Goal: Task Accomplishment & Management: Manage account settings

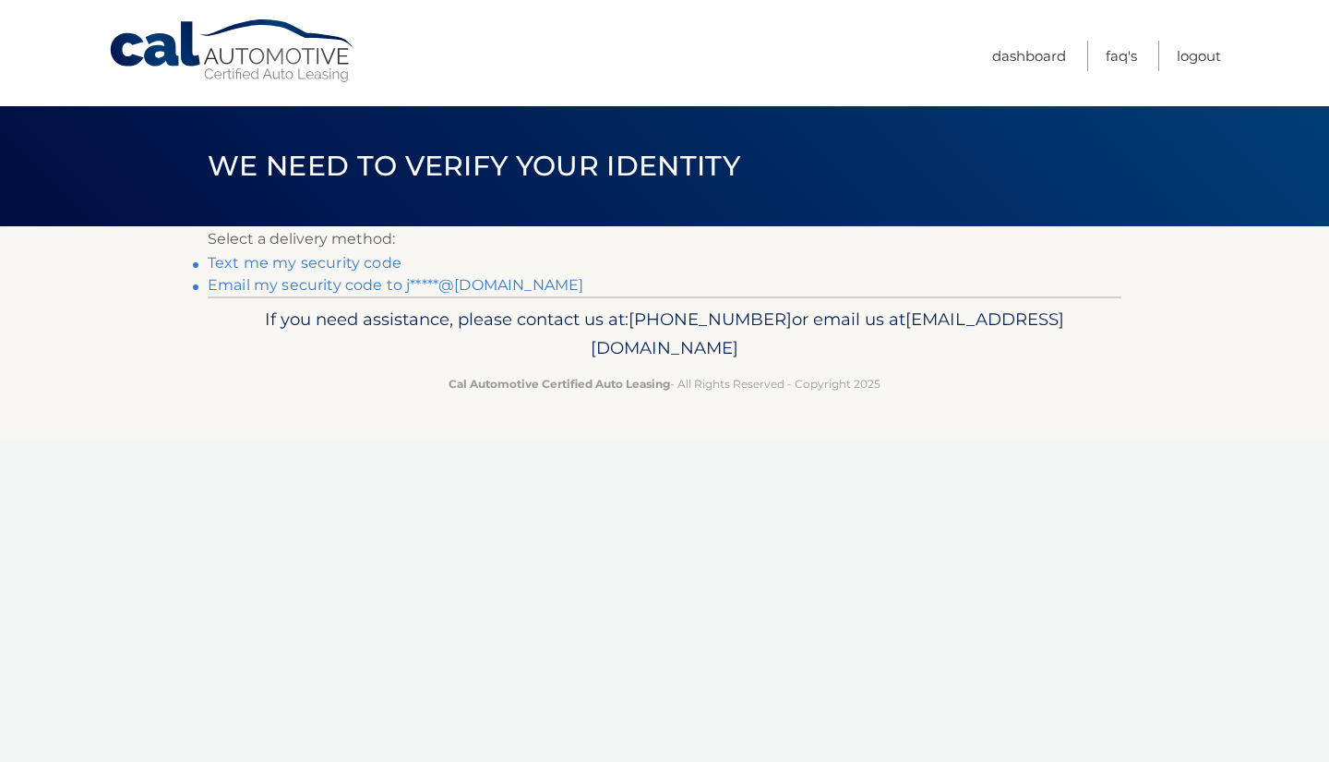
click at [392, 287] on link "Email my security code to j*****@aol.com" at bounding box center [396, 285] width 376 height 18
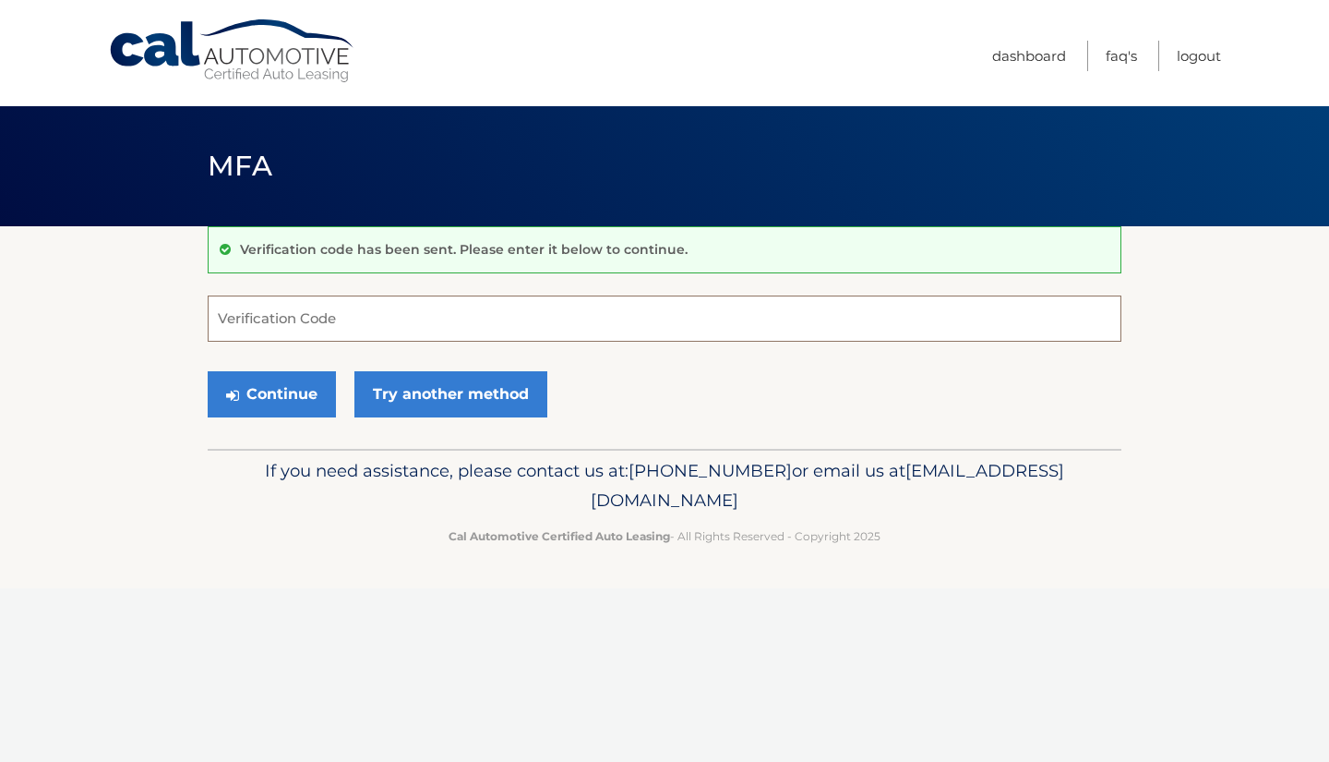
click at [353, 324] on input "Verification Code" at bounding box center [665, 318] width 914 height 46
type input "009634"
click at [295, 398] on button "Continue" at bounding box center [272, 394] width 128 height 46
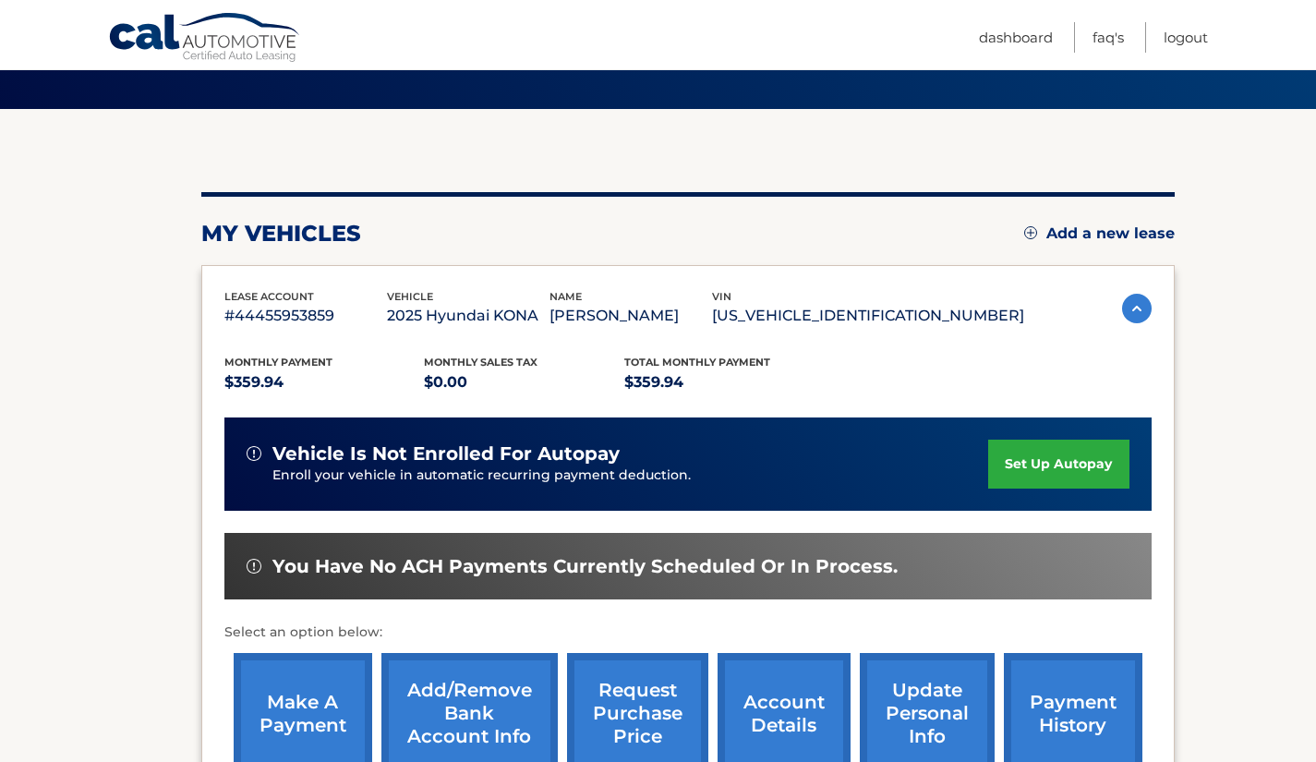
scroll to position [123, 0]
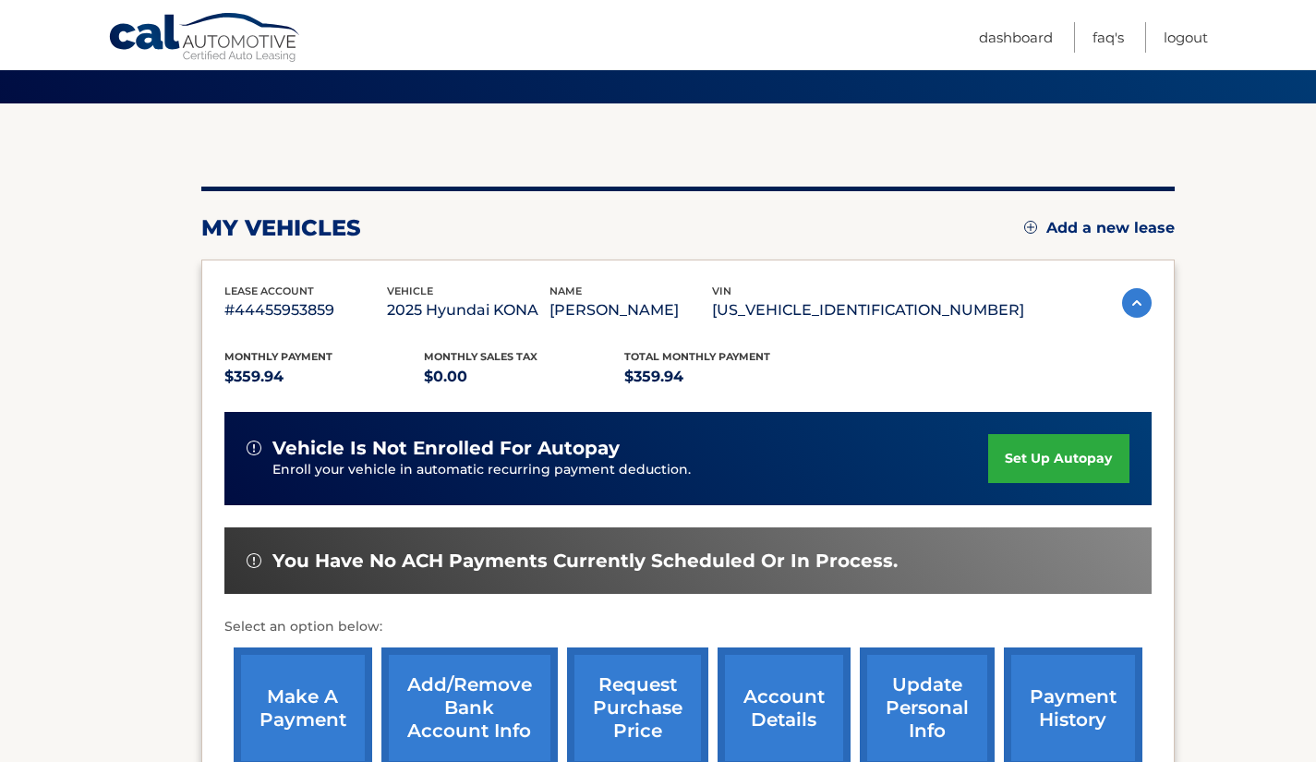
click at [1129, 314] on img at bounding box center [1137, 303] width 30 height 30
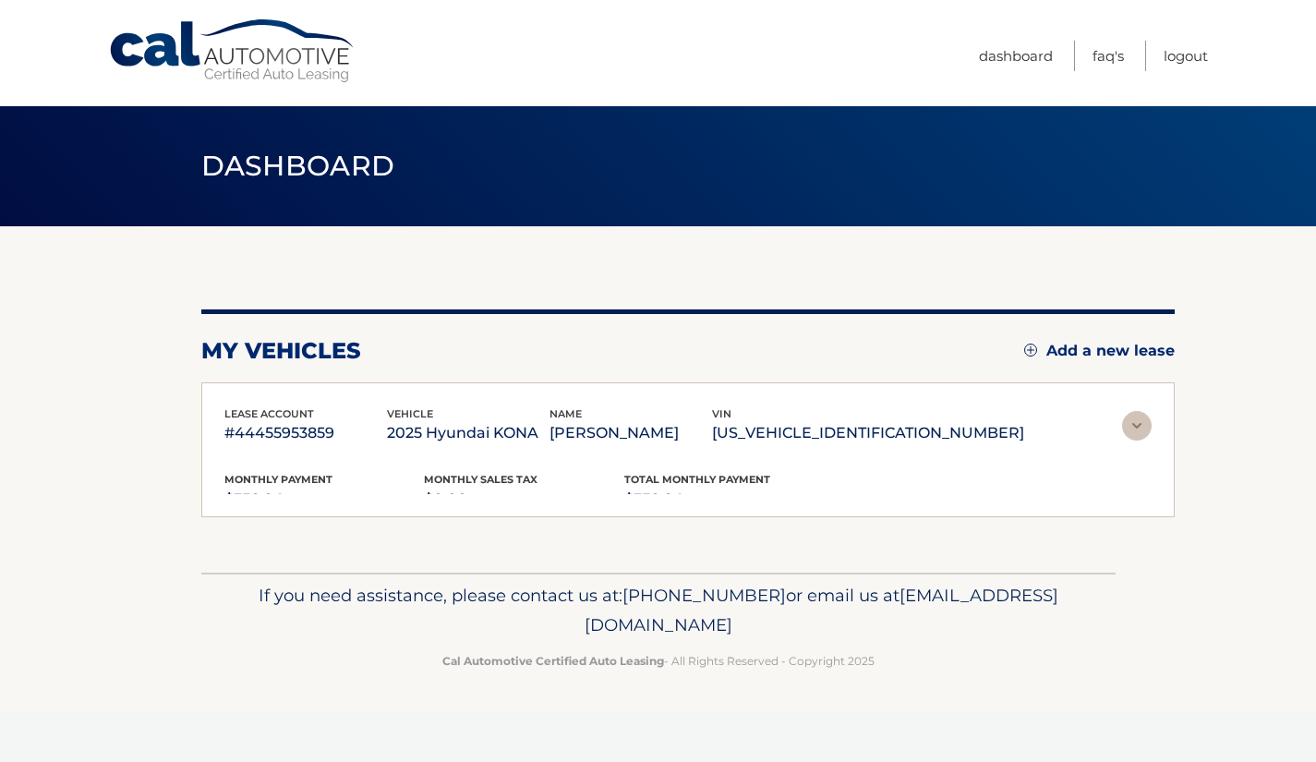
scroll to position [0, 0]
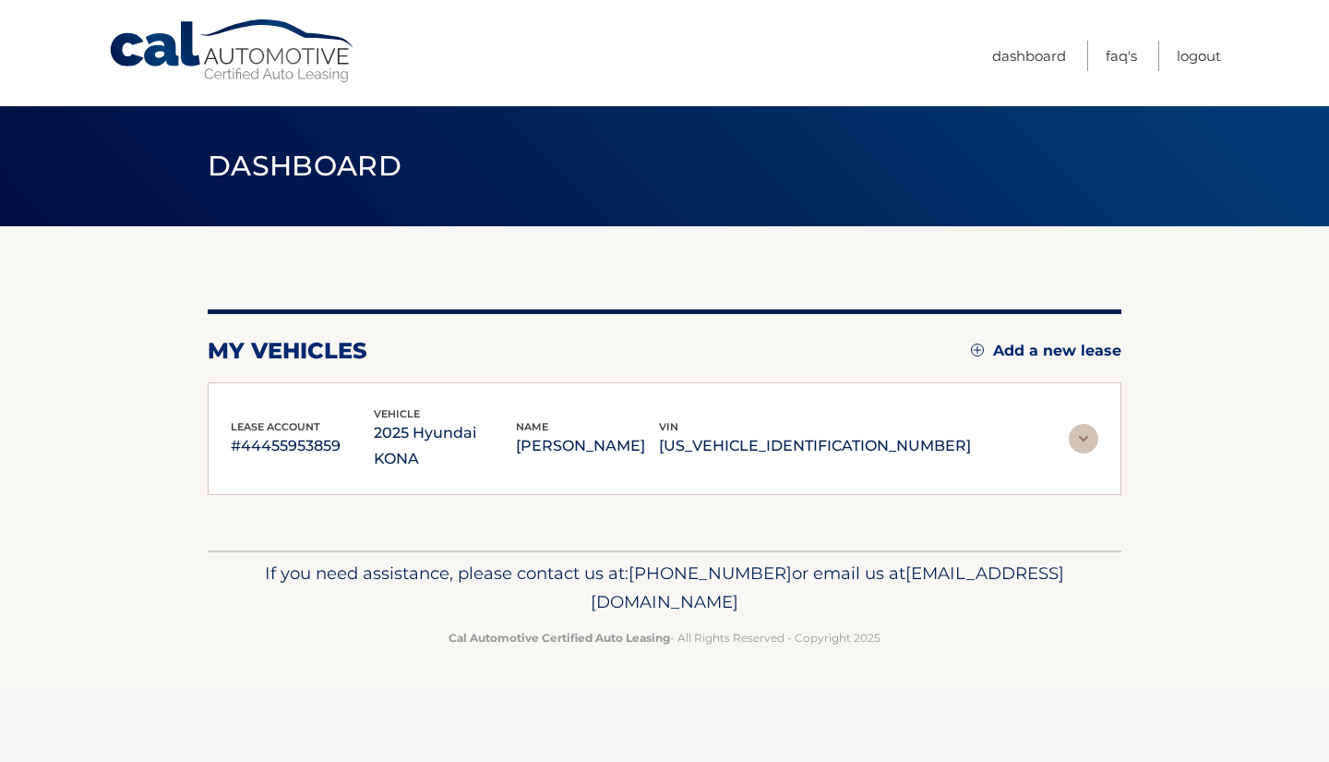
click at [1084, 440] on img at bounding box center [1084, 439] width 30 height 30
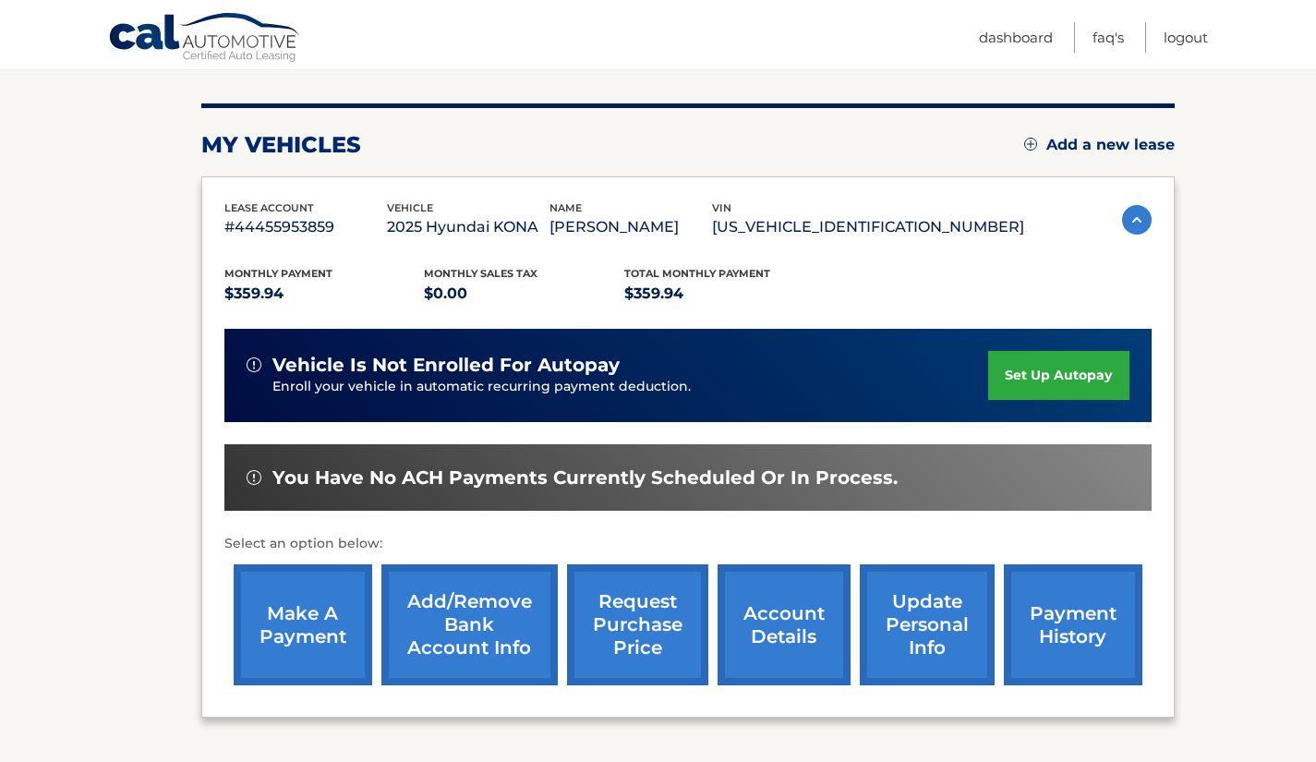
scroll to position [206, 0]
click at [778, 662] on link "account details" at bounding box center [783, 624] width 133 height 121
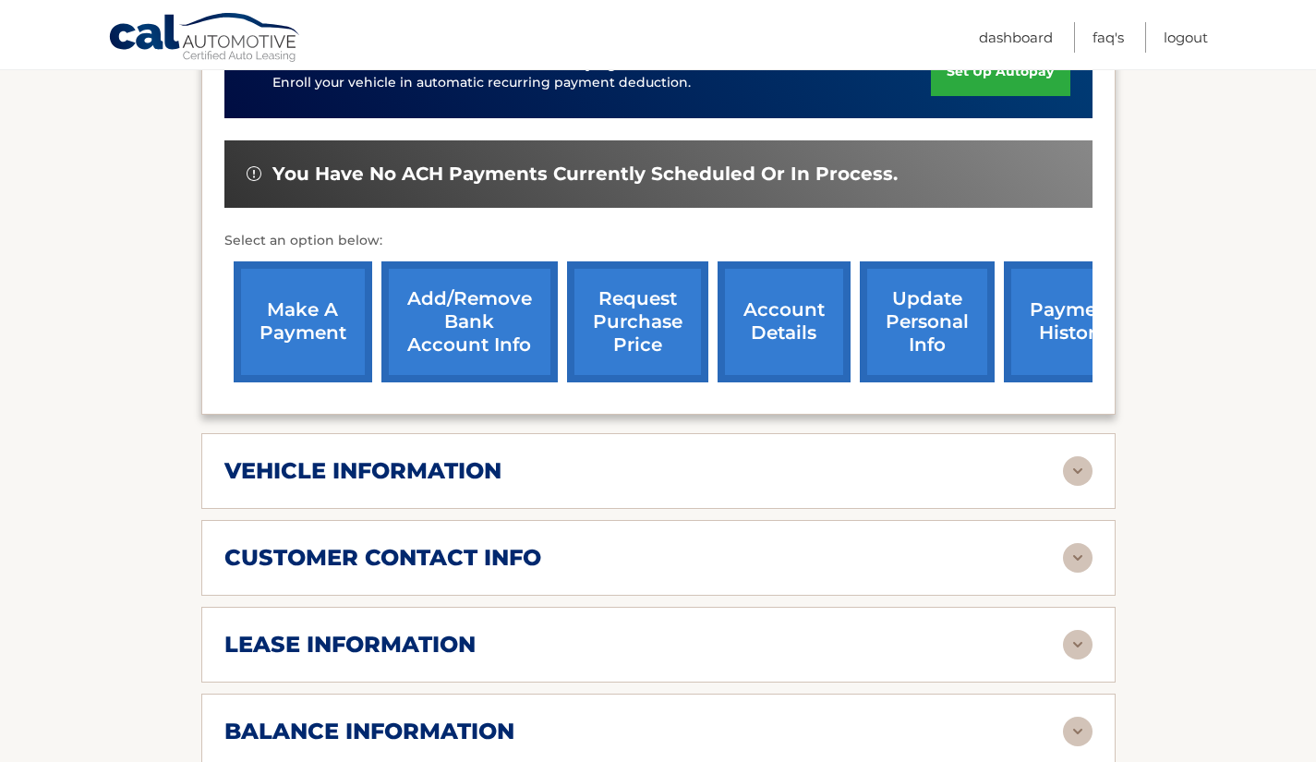
scroll to position [562, 0]
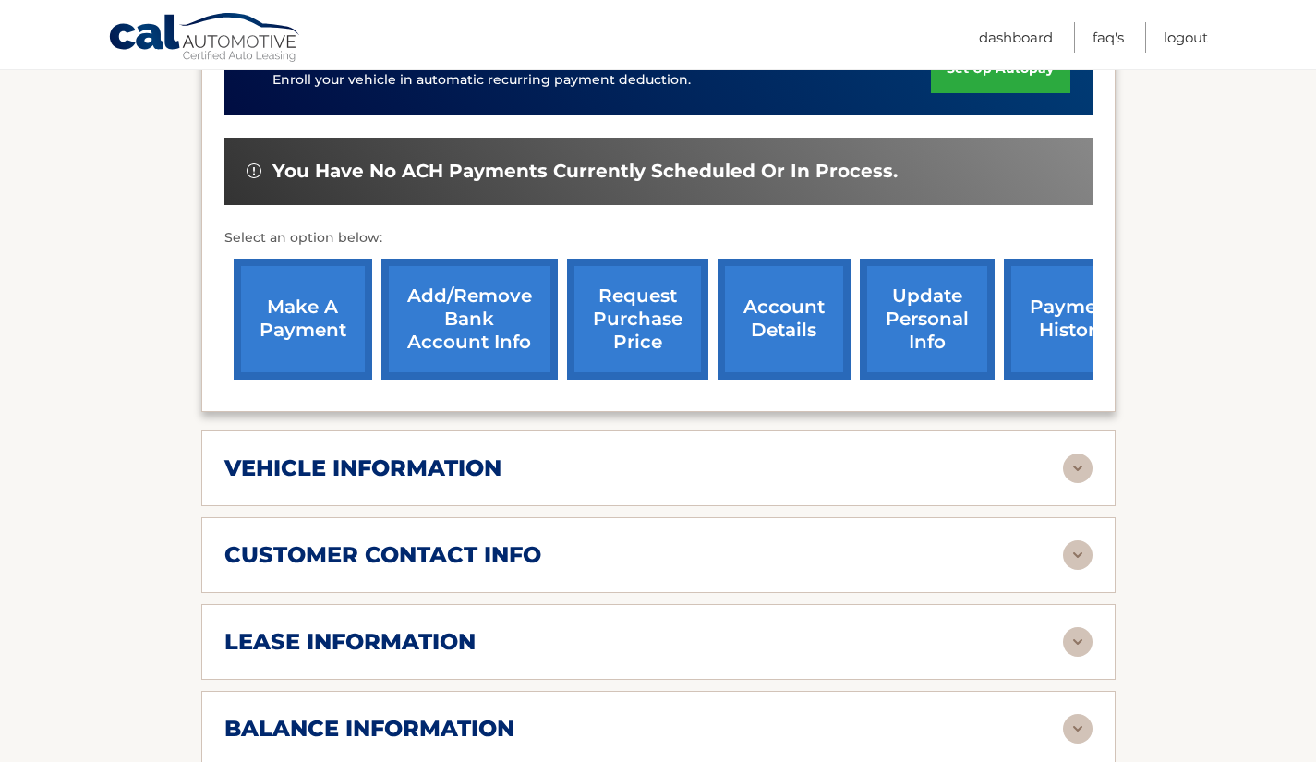
click at [1041, 320] on link "payment history" at bounding box center [1073, 318] width 138 height 121
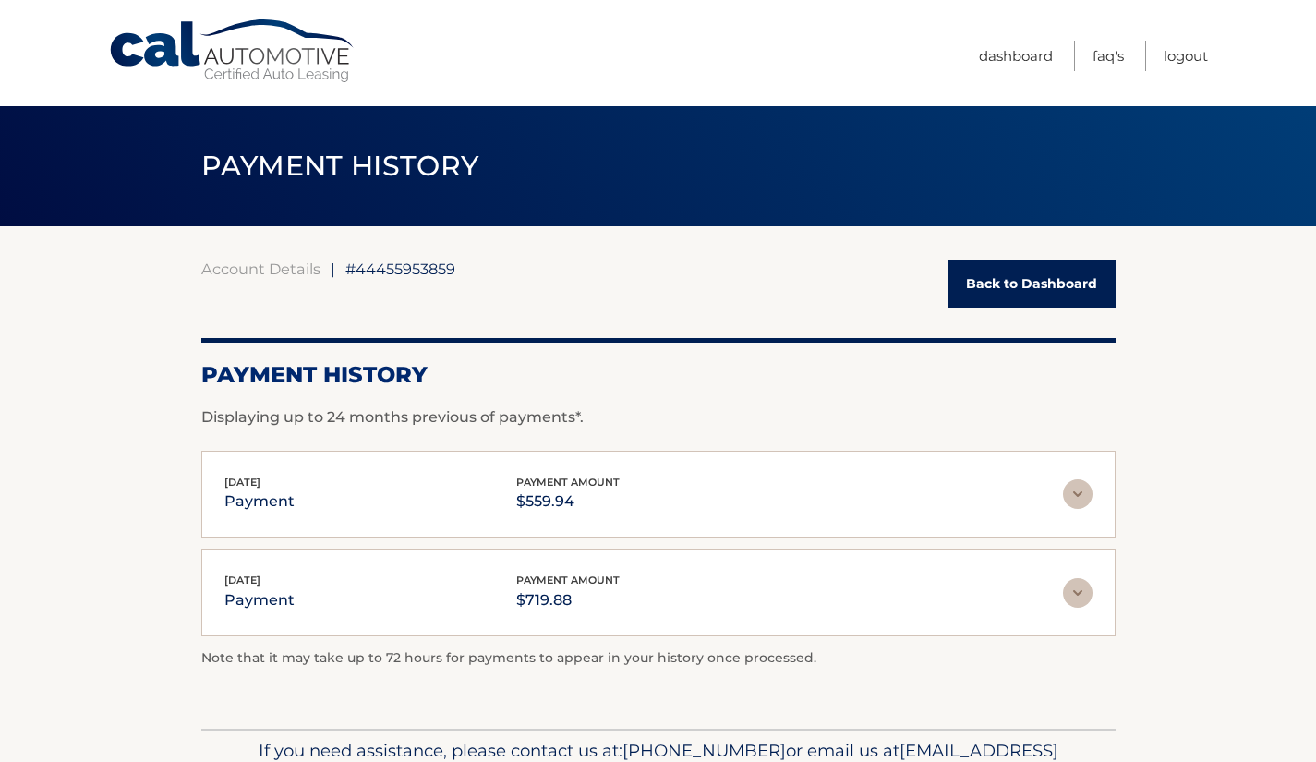
click at [1011, 292] on link "Back to Dashboard" at bounding box center [1031, 283] width 168 height 49
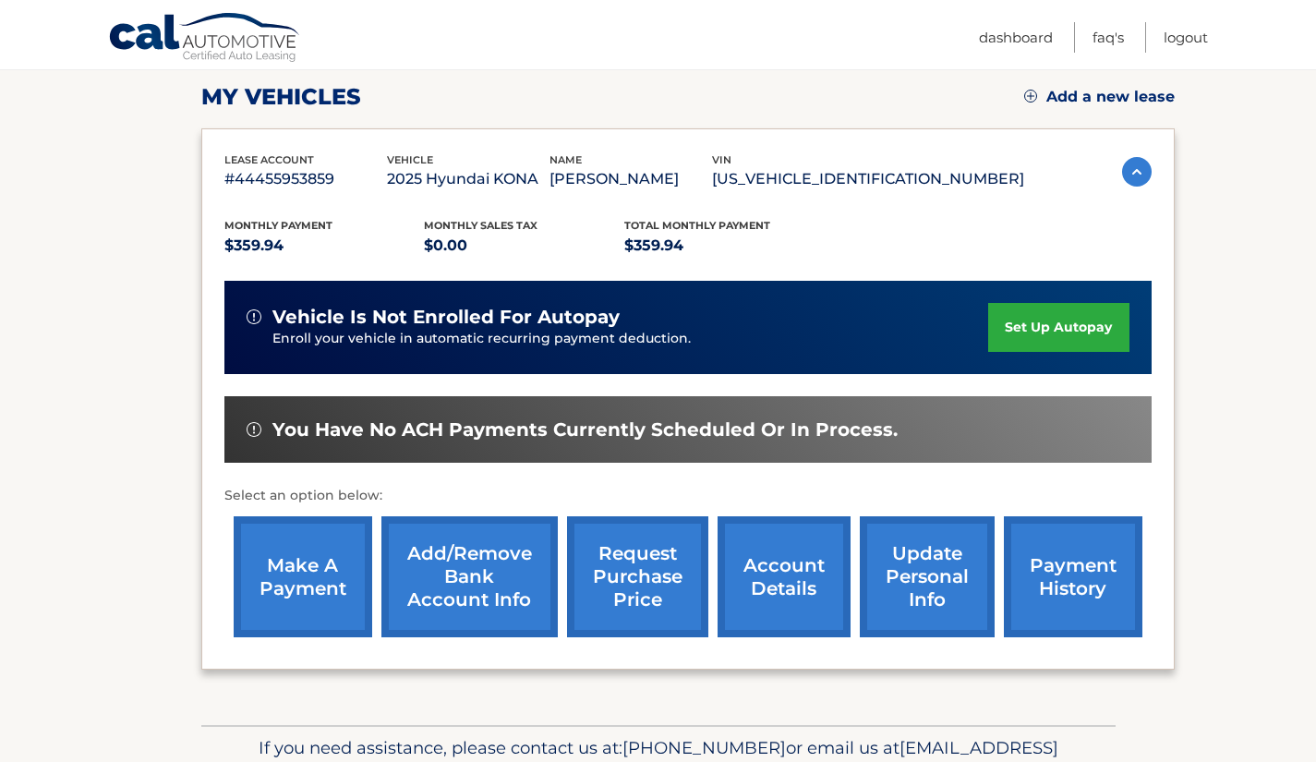
scroll to position [251, 0]
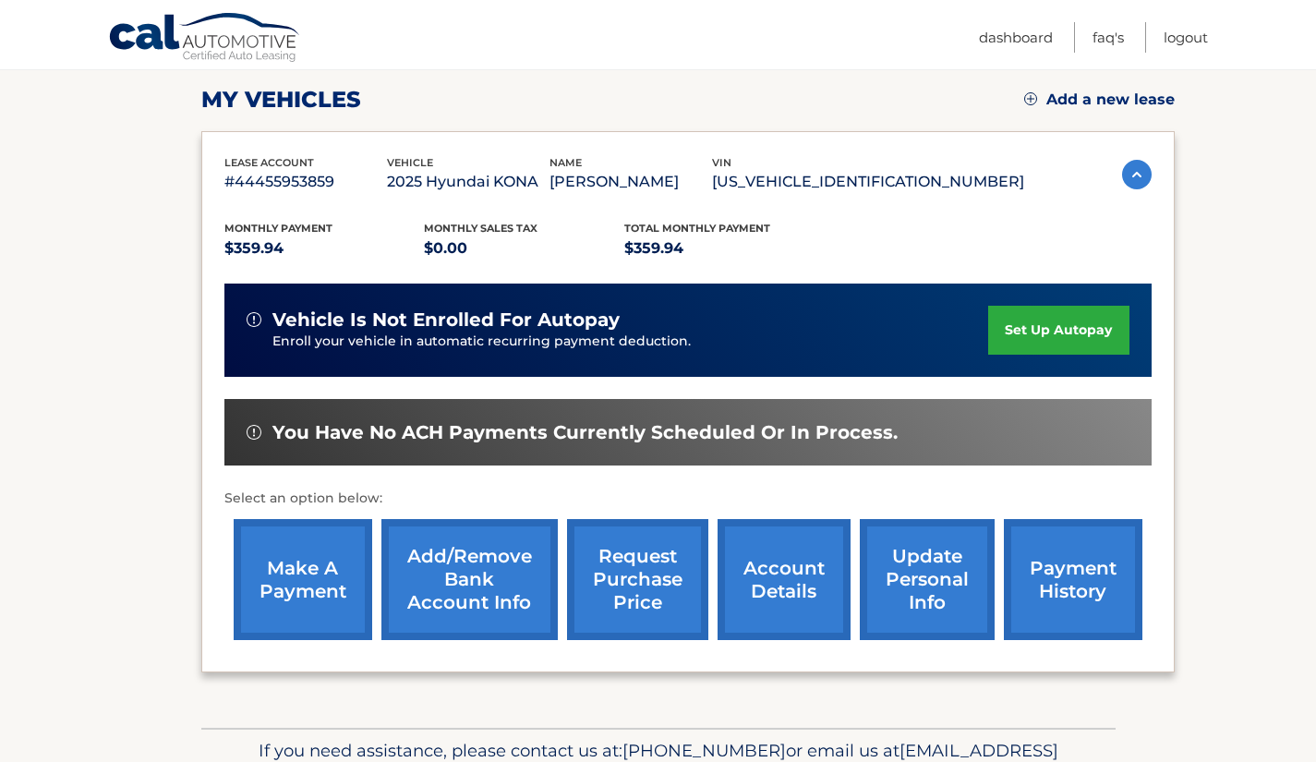
click at [788, 639] on link "account details" at bounding box center [783, 579] width 133 height 121
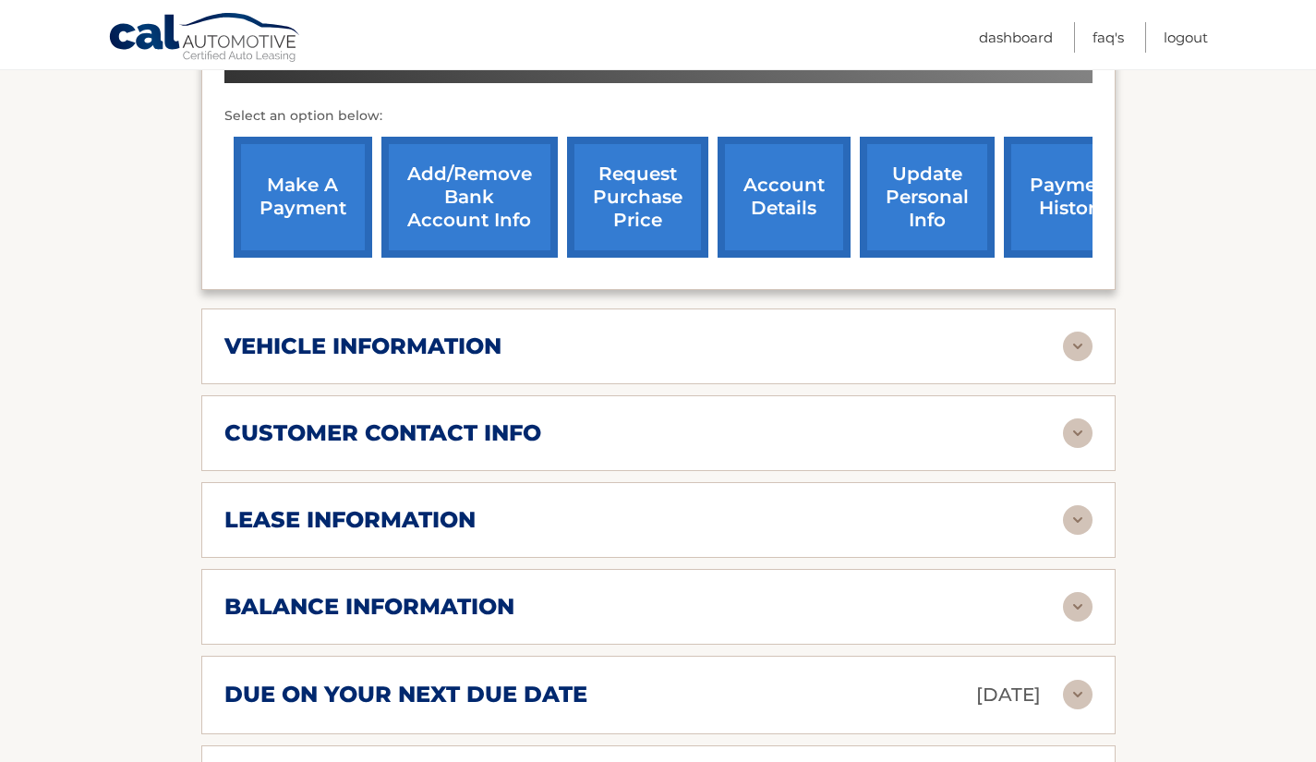
scroll to position [798, 0]
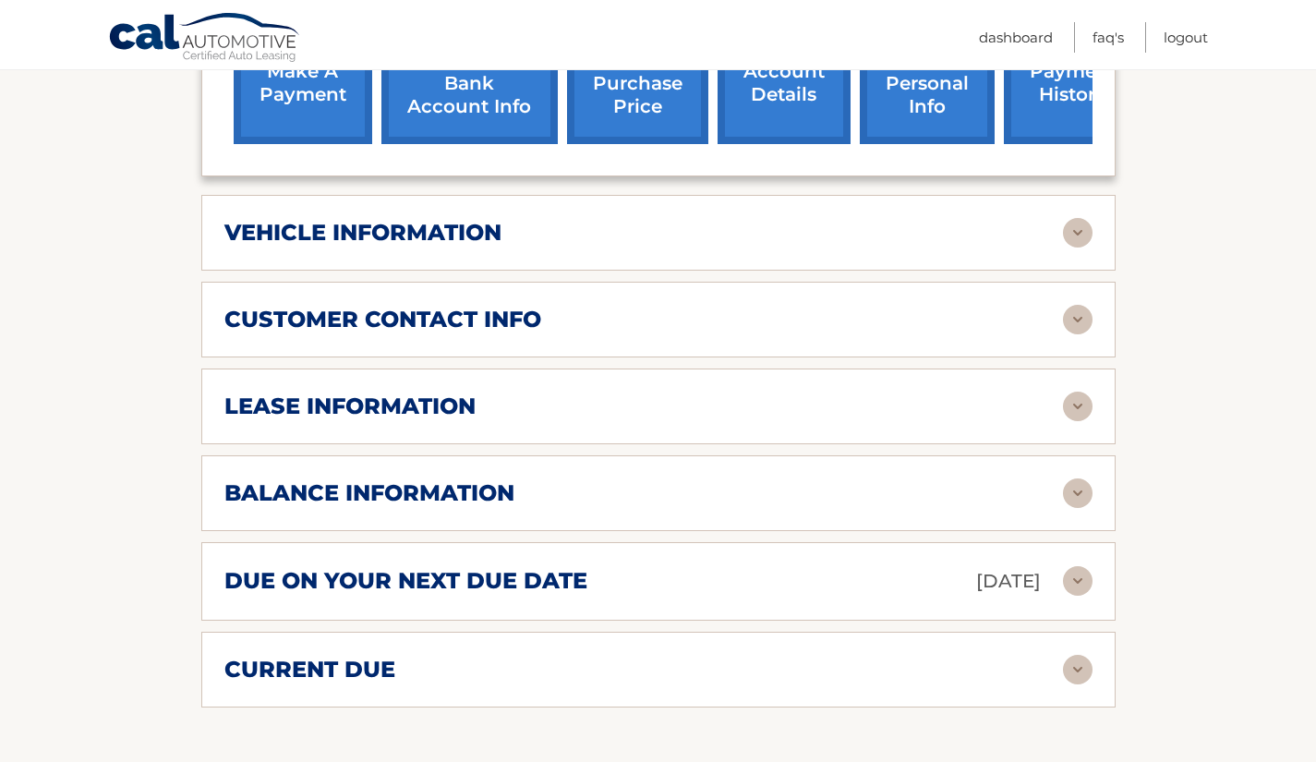
click at [1073, 499] on img at bounding box center [1078, 493] width 30 height 30
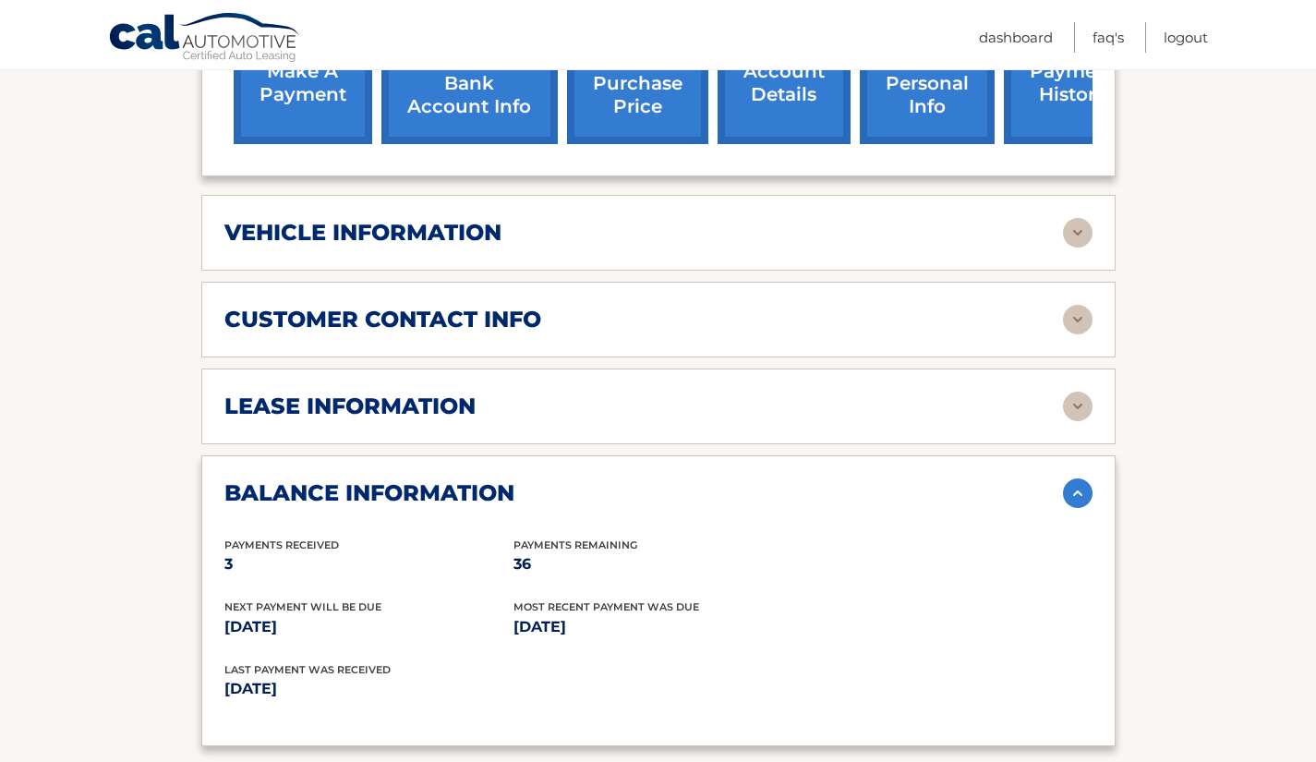
click at [1074, 496] on img at bounding box center [1078, 493] width 30 height 30
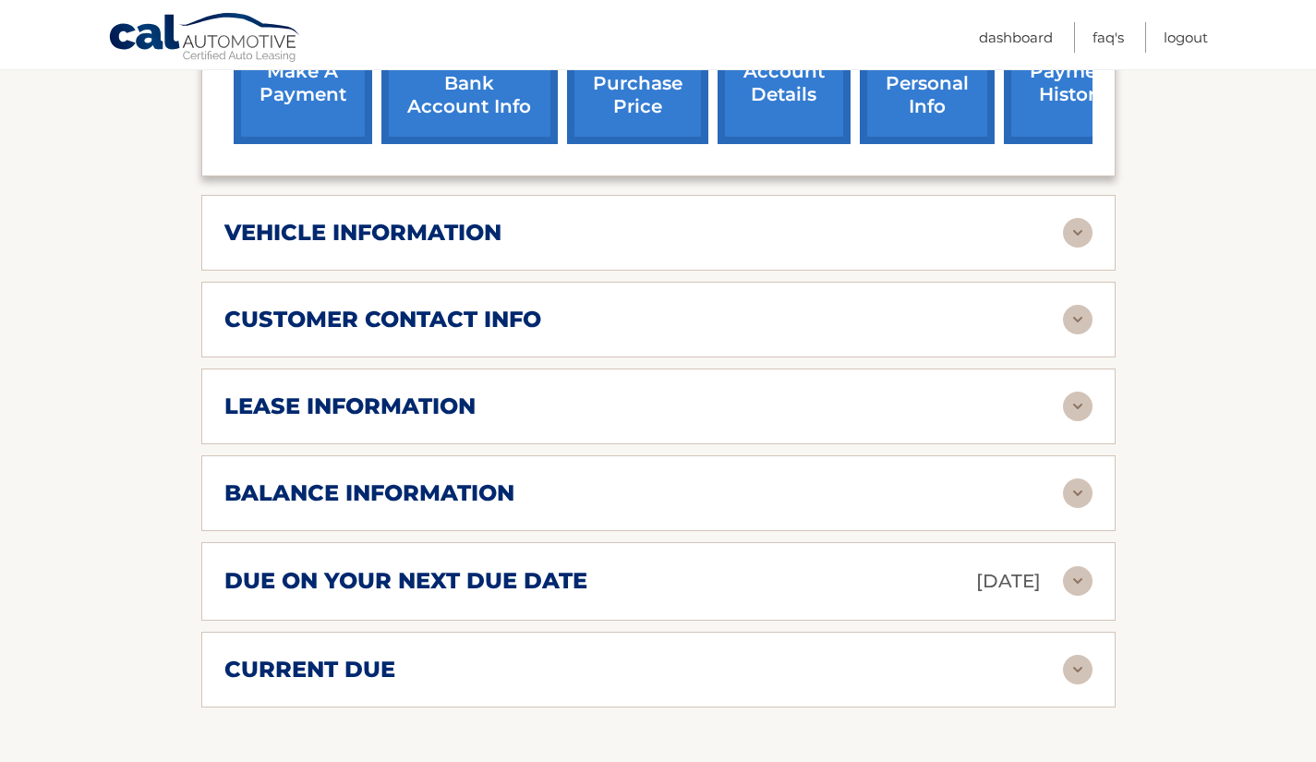
click at [1073, 668] on img at bounding box center [1078, 670] width 30 height 30
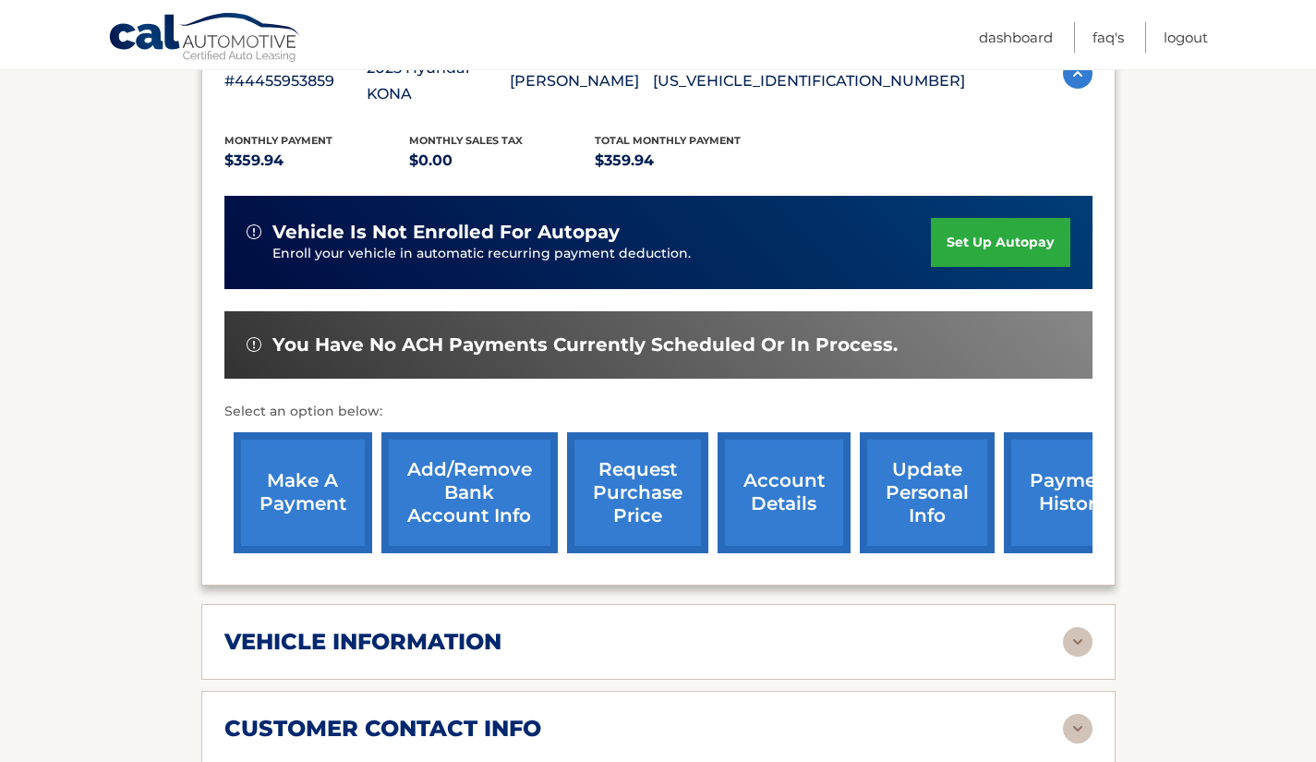
scroll to position [388, 0]
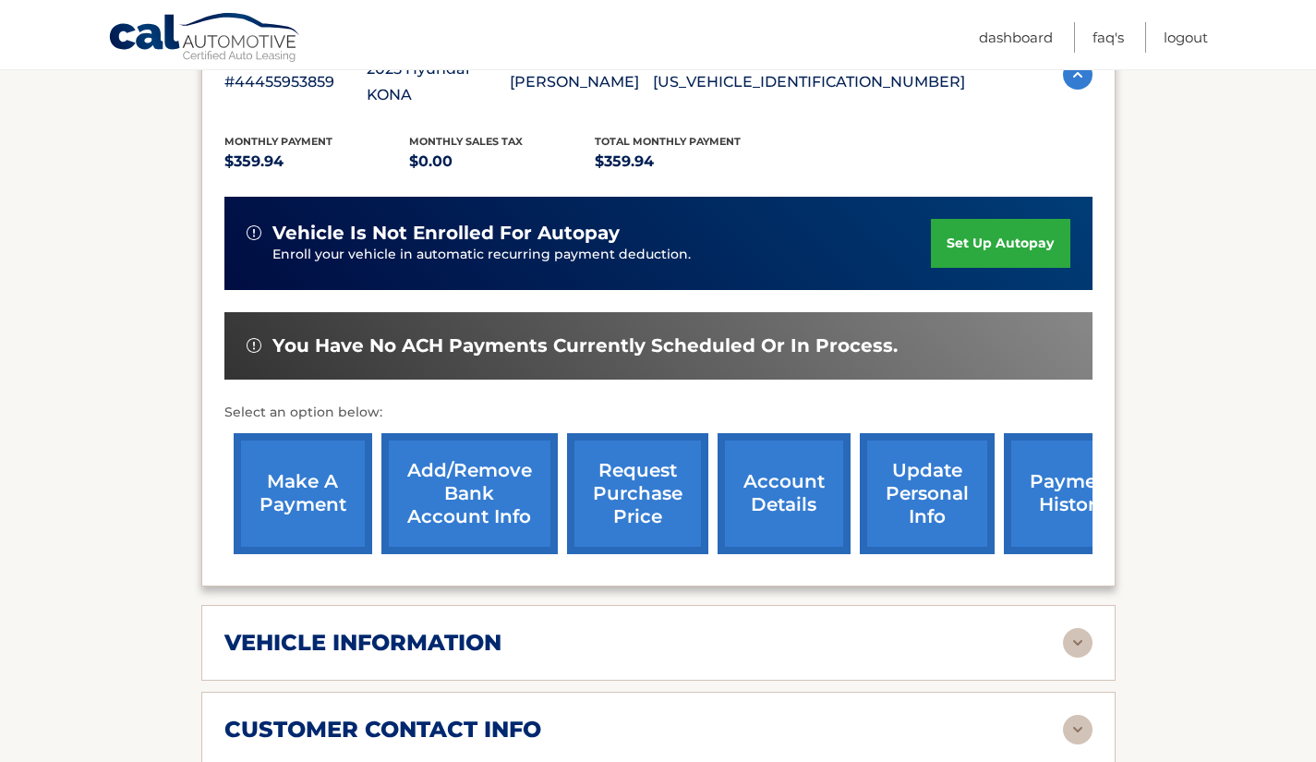
click at [324, 501] on link "make a payment" at bounding box center [303, 493] width 138 height 121
click at [337, 511] on link "make a payment" at bounding box center [303, 493] width 138 height 121
click at [294, 518] on link "make a payment" at bounding box center [303, 493] width 138 height 121
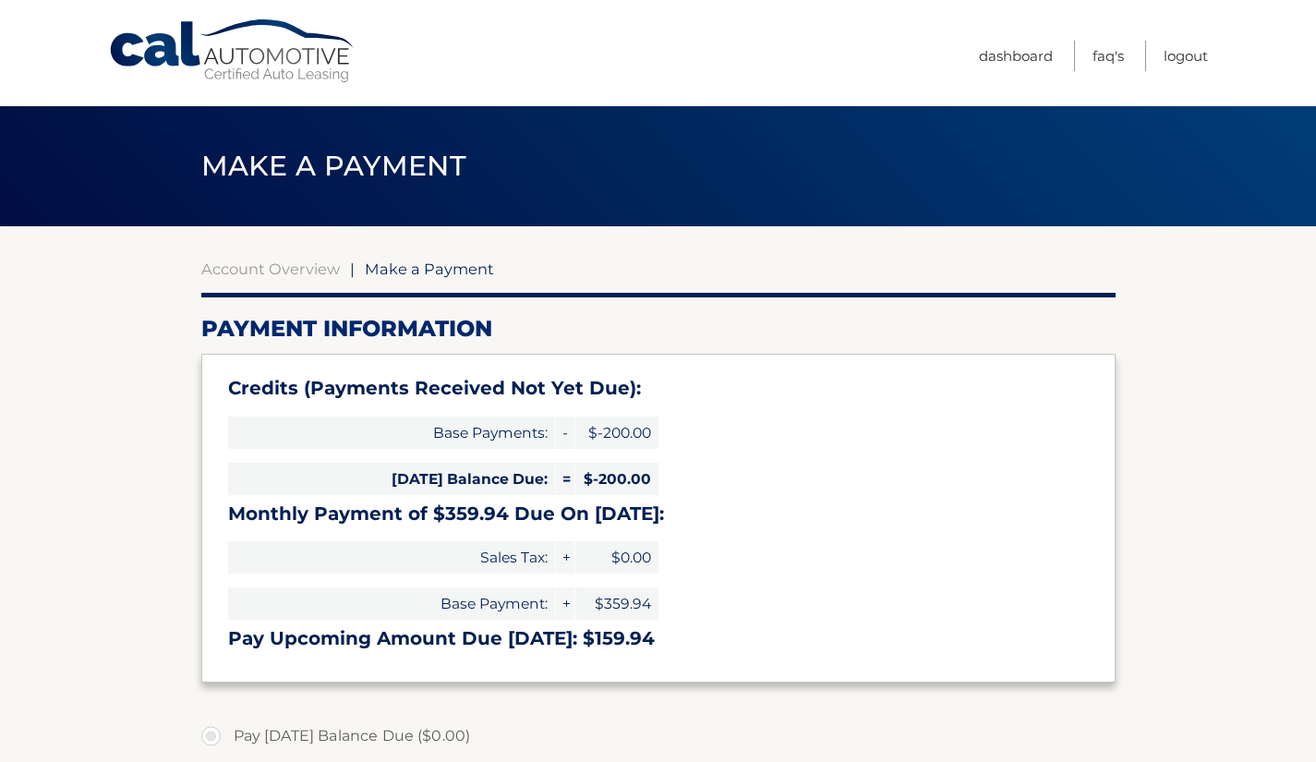
select select "ZDI1MWQwOTgtNDhlOC00NGZiLThkOTItYTdhMWQ1ZjNhZWY0"
click at [1018, 53] on link "Dashboard" at bounding box center [1016, 56] width 74 height 30
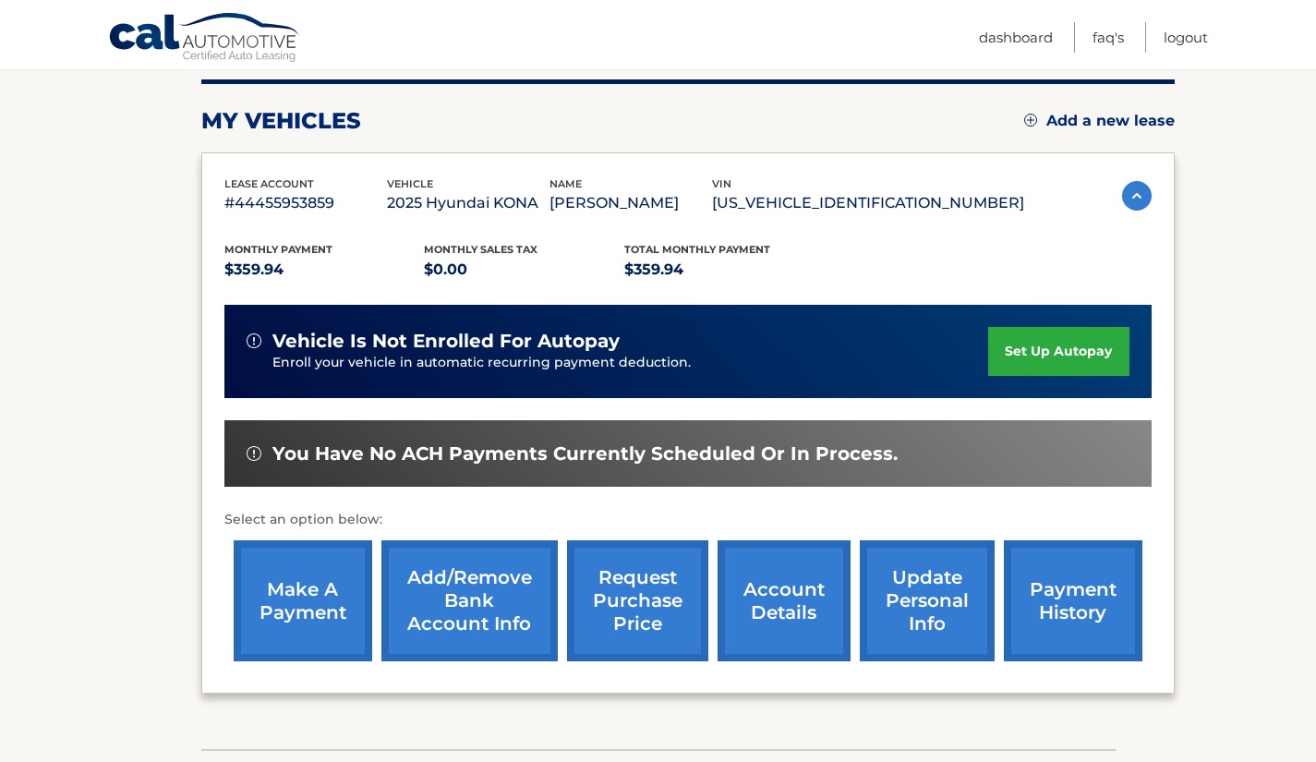
scroll to position [237, 0]
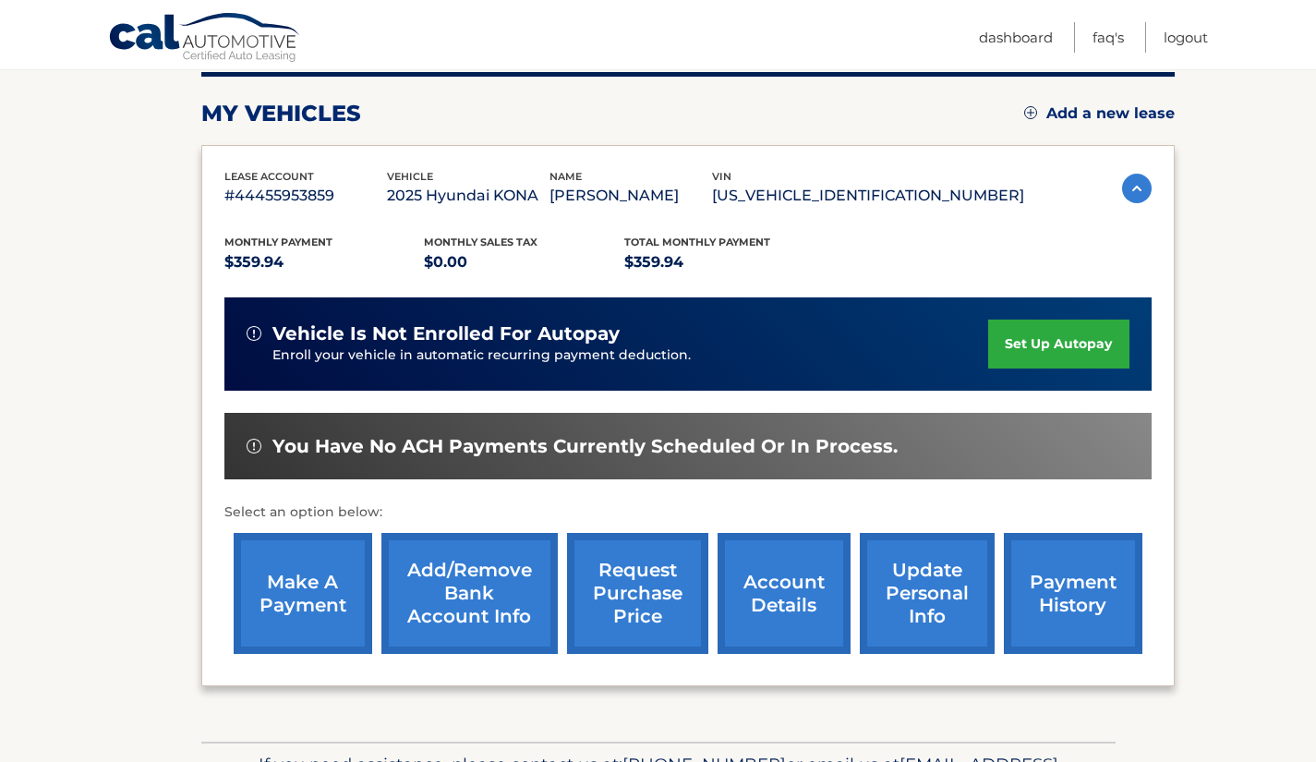
click at [624, 633] on link "request purchase price" at bounding box center [637, 593] width 141 height 121
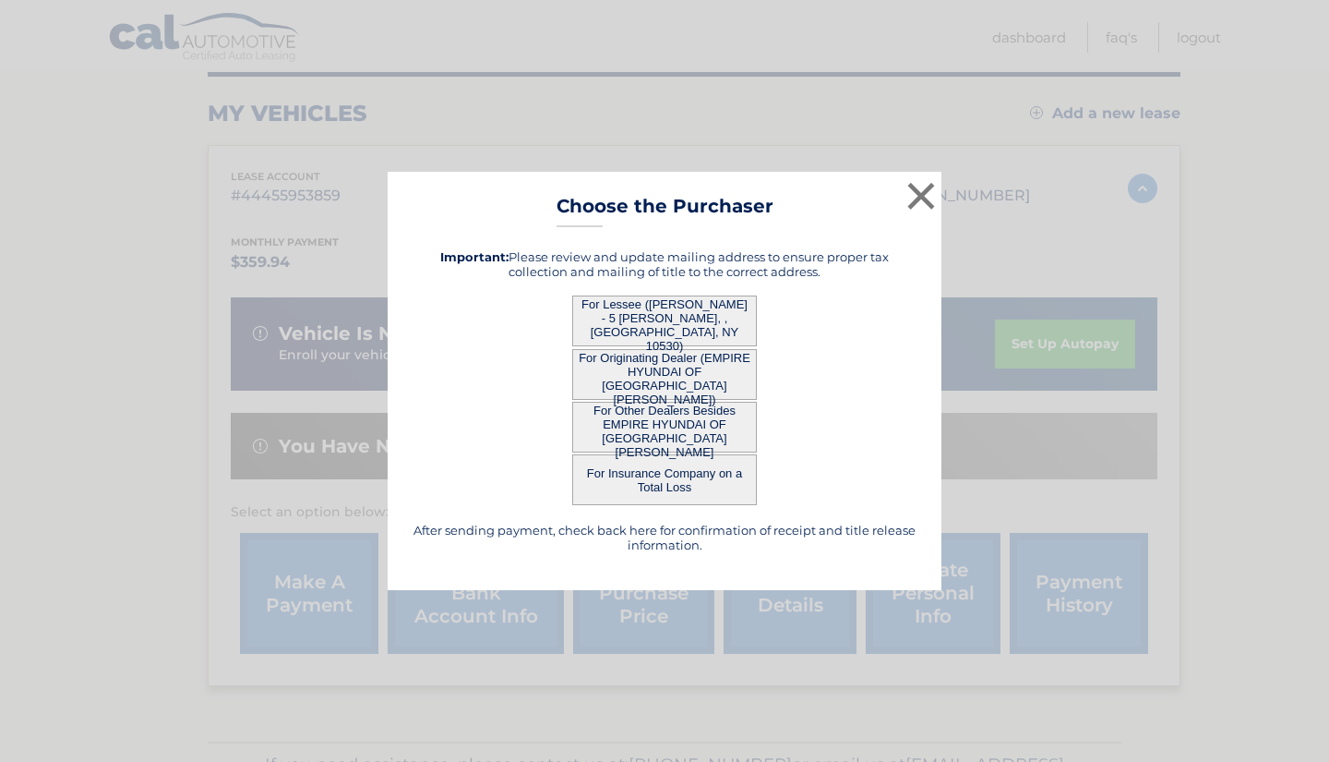
click at [703, 320] on button "For Lessee ([PERSON_NAME] - 5 [PERSON_NAME], , [GEOGRAPHIC_DATA], NY 10530)" at bounding box center [664, 320] width 185 height 51
click at [912, 193] on button "×" at bounding box center [921, 195] width 37 height 37
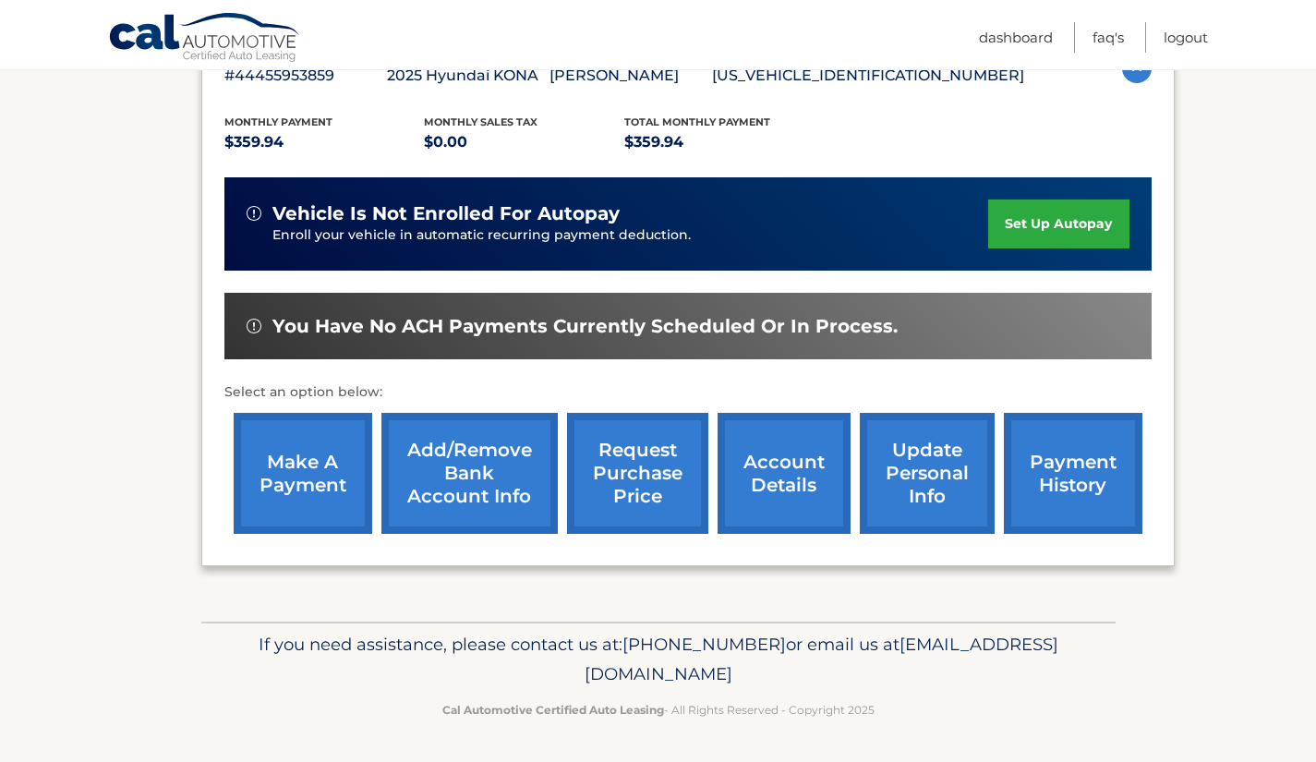
scroll to position [380, 0]
click at [800, 477] on link "account details" at bounding box center [783, 473] width 133 height 121
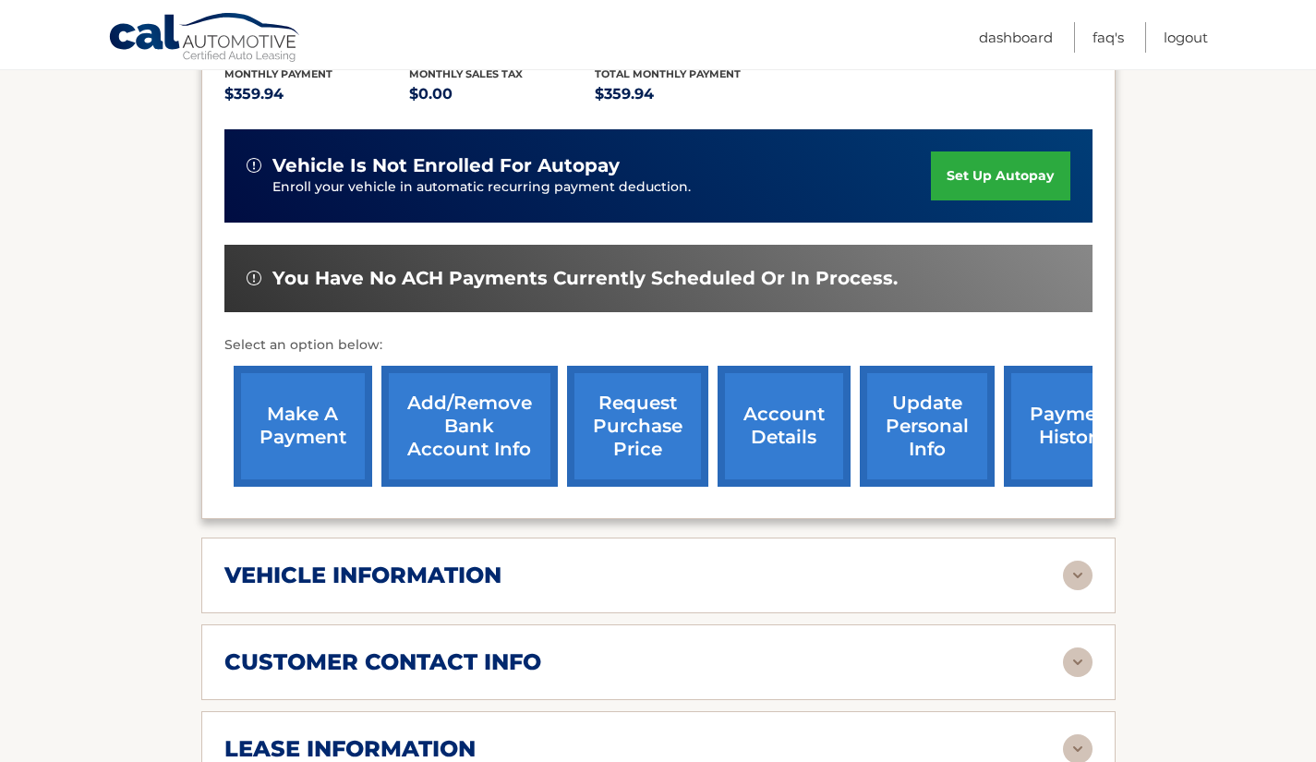
scroll to position [451, 0]
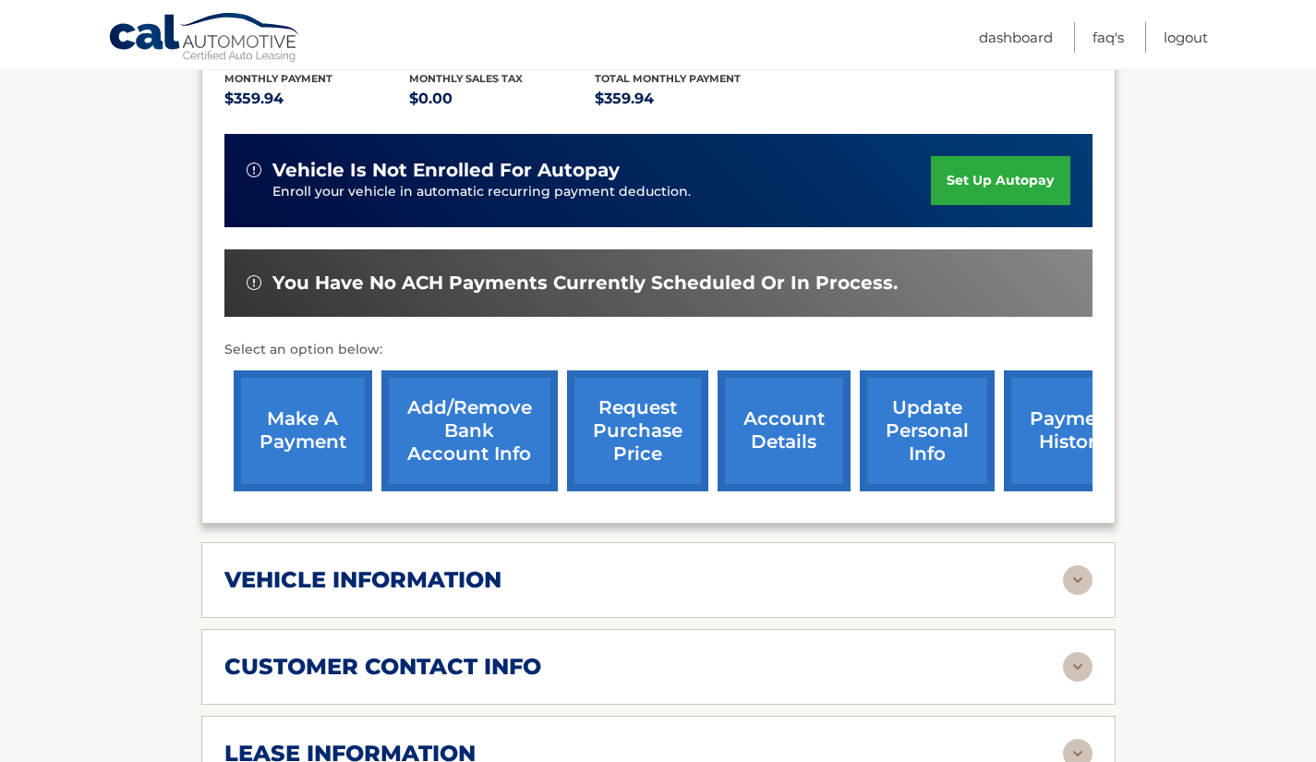
click at [1067, 445] on link "payment history" at bounding box center [1073, 430] width 138 height 121
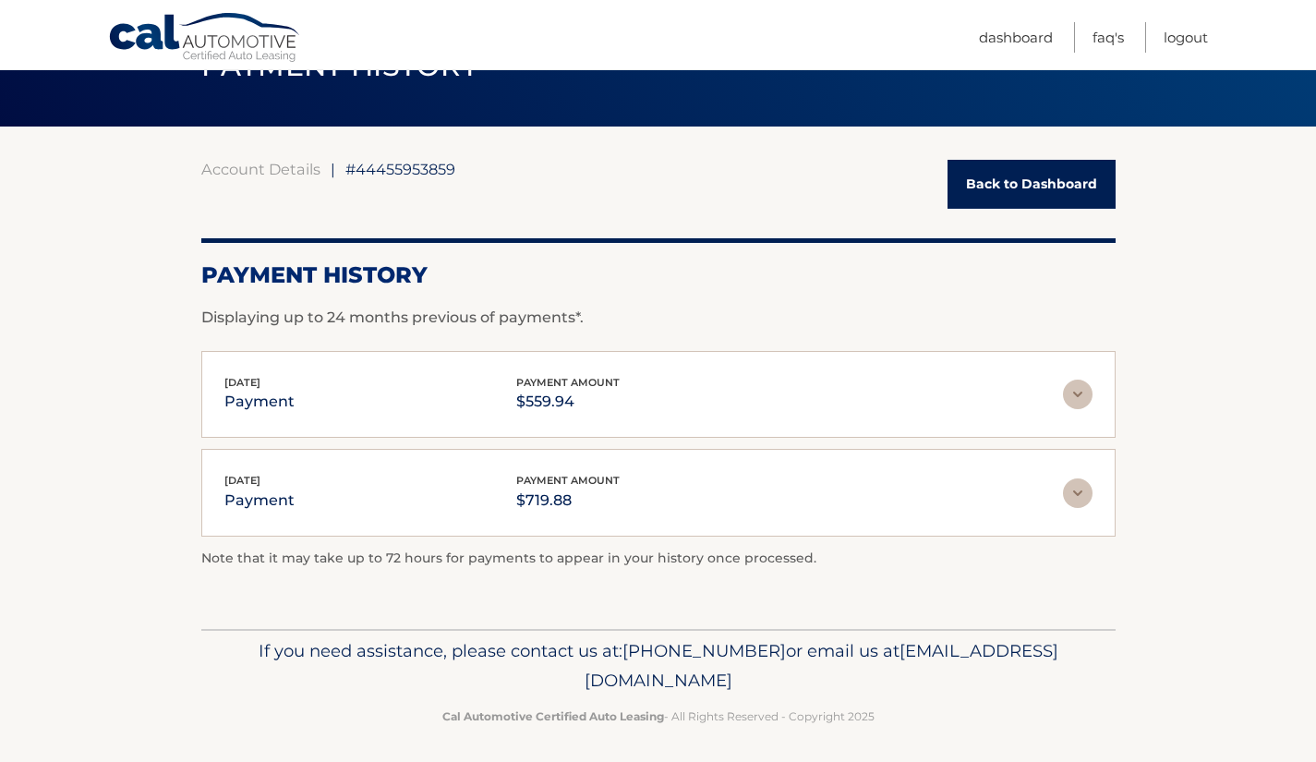
scroll to position [94, 0]
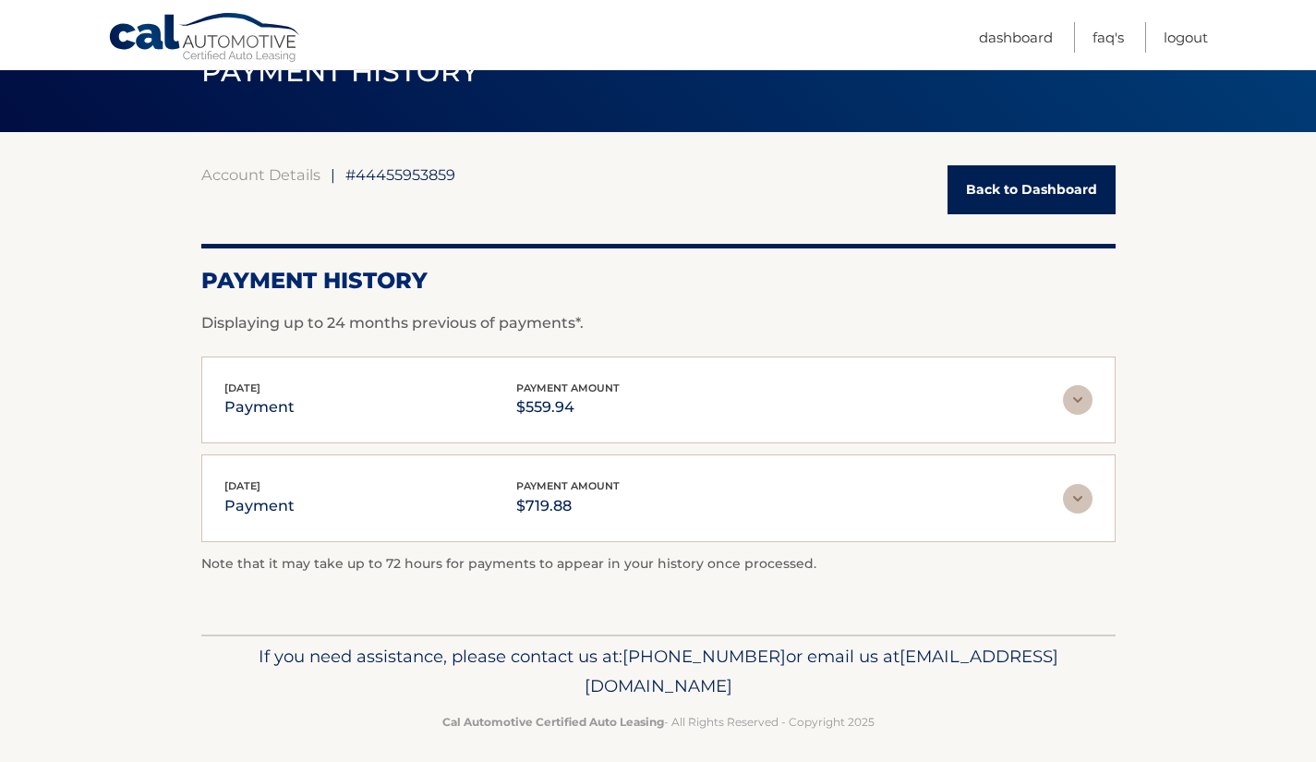
click at [998, 191] on link "Back to Dashboard" at bounding box center [1031, 189] width 168 height 49
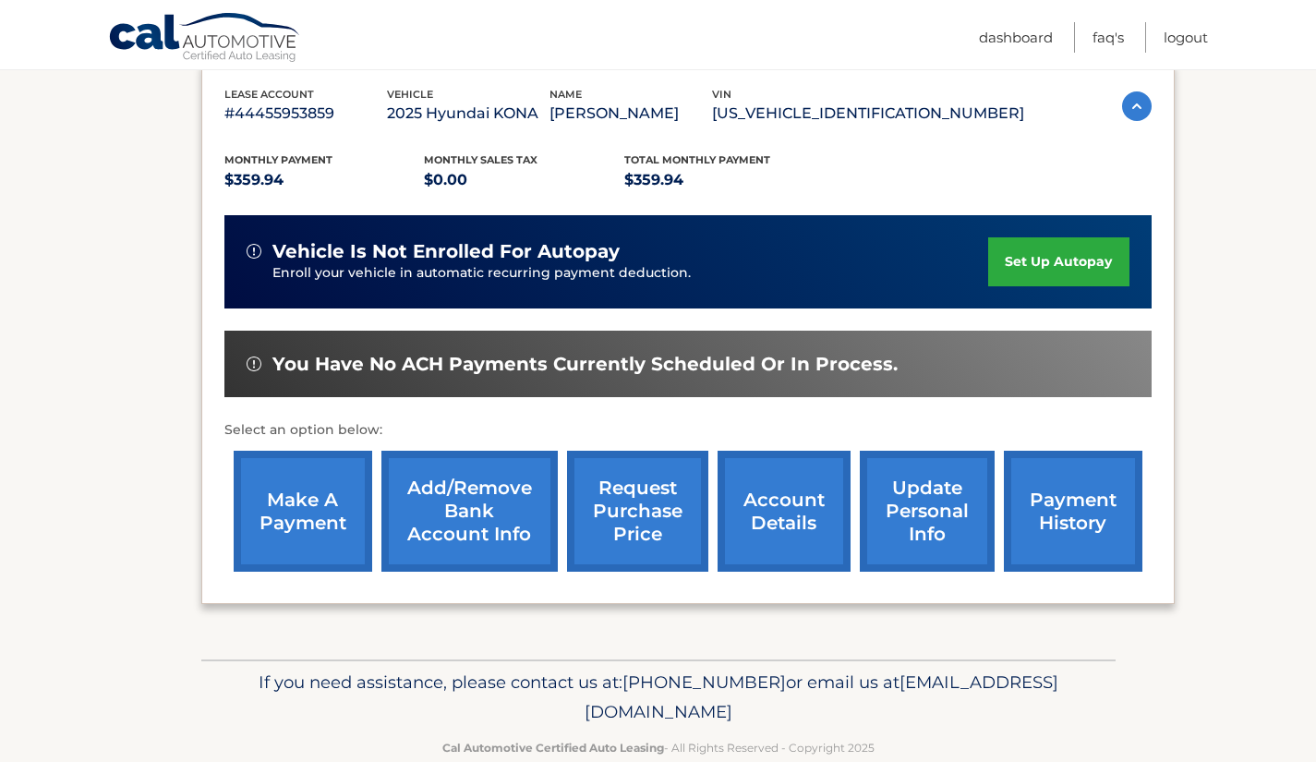
scroll to position [324, 0]
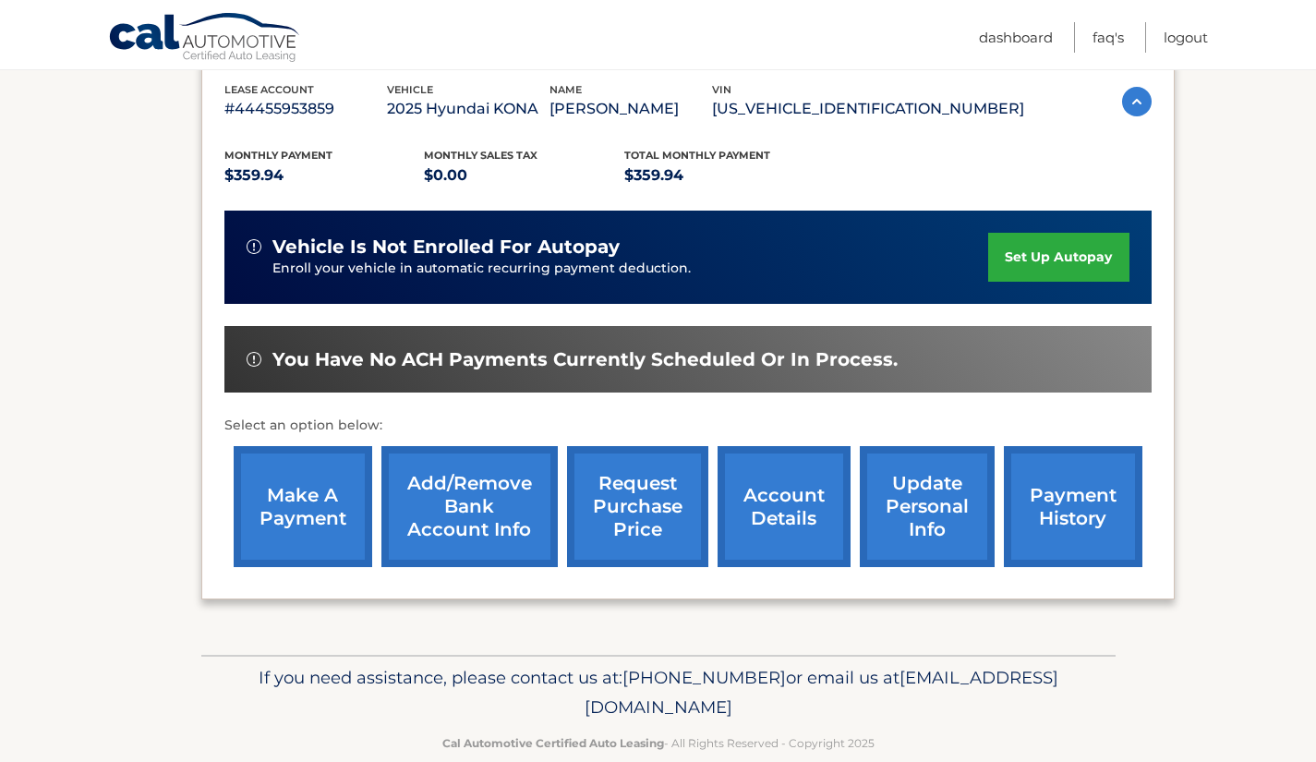
click at [950, 558] on link "update personal info" at bounding box center [926, 506] width 135 height 121
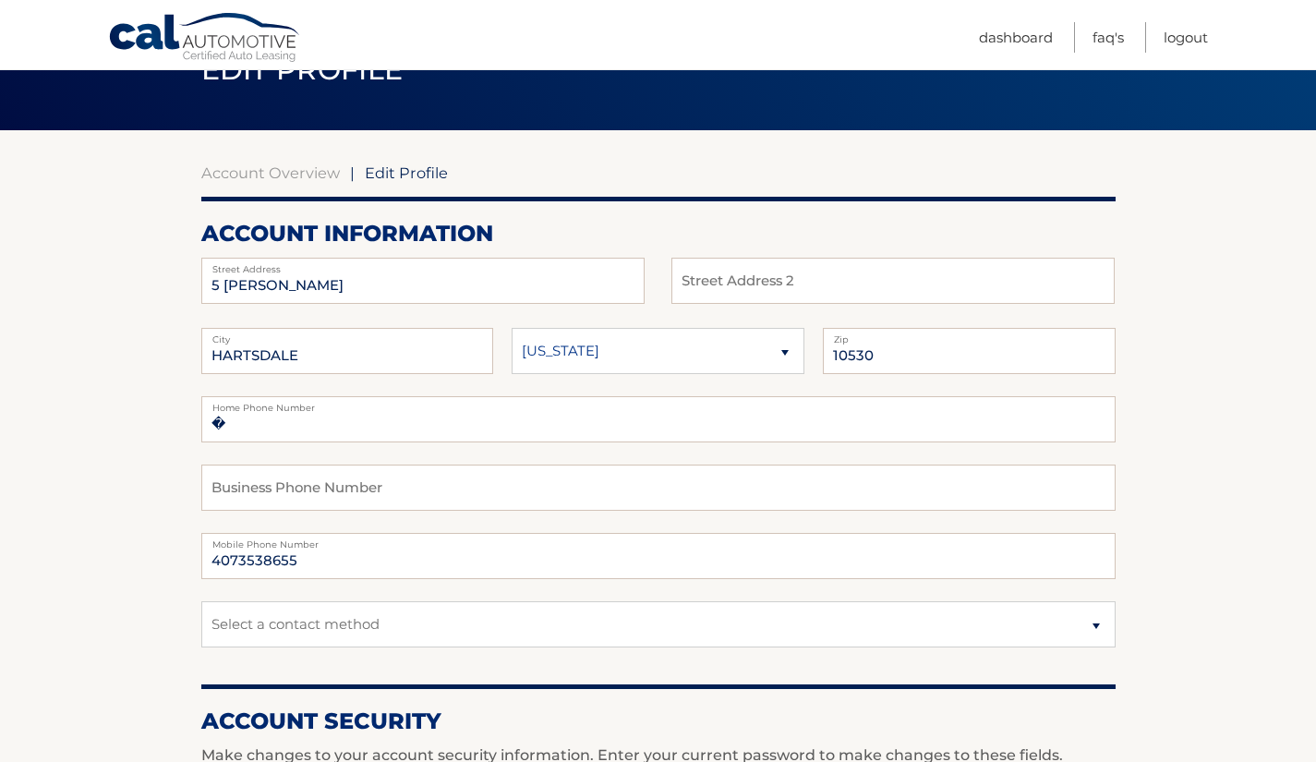
scroll to position [100, 0]
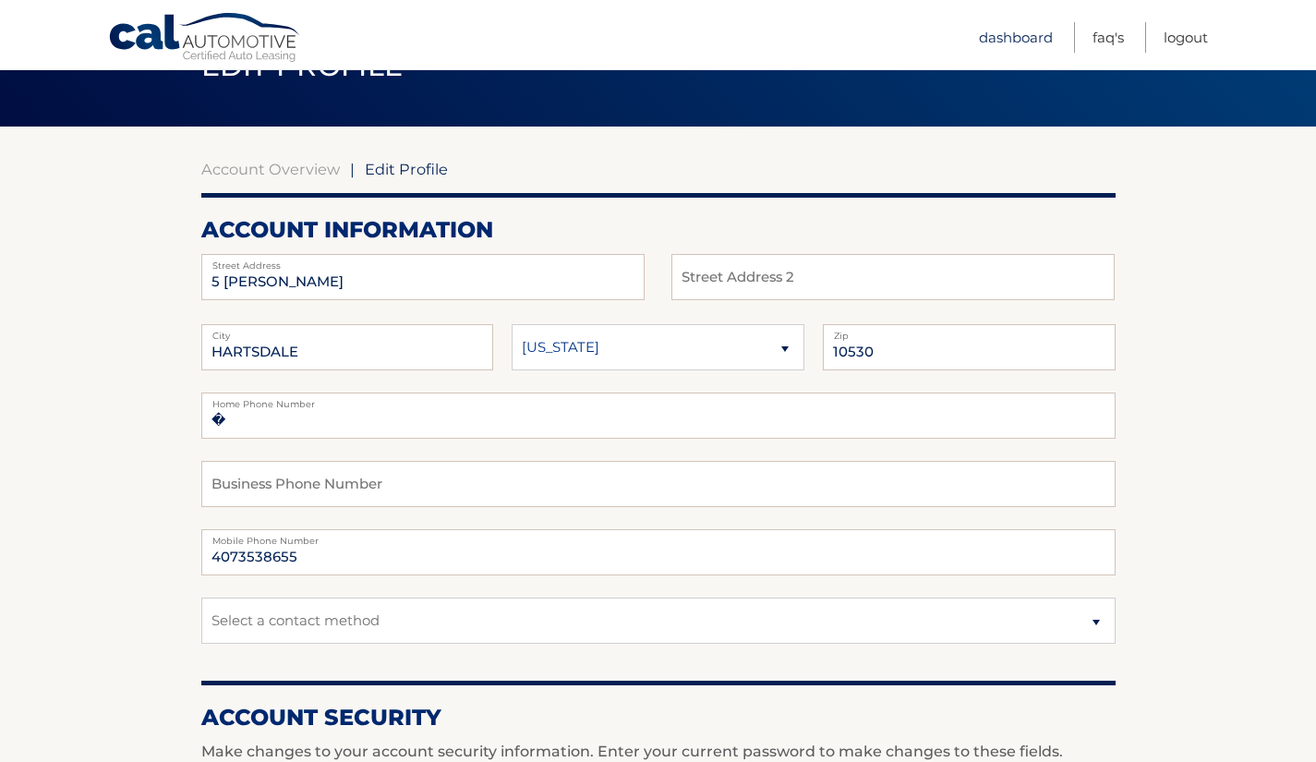
click at [1021, 44] on link "Dashboard" at bounding box center [1016, 37] width 74 height 30
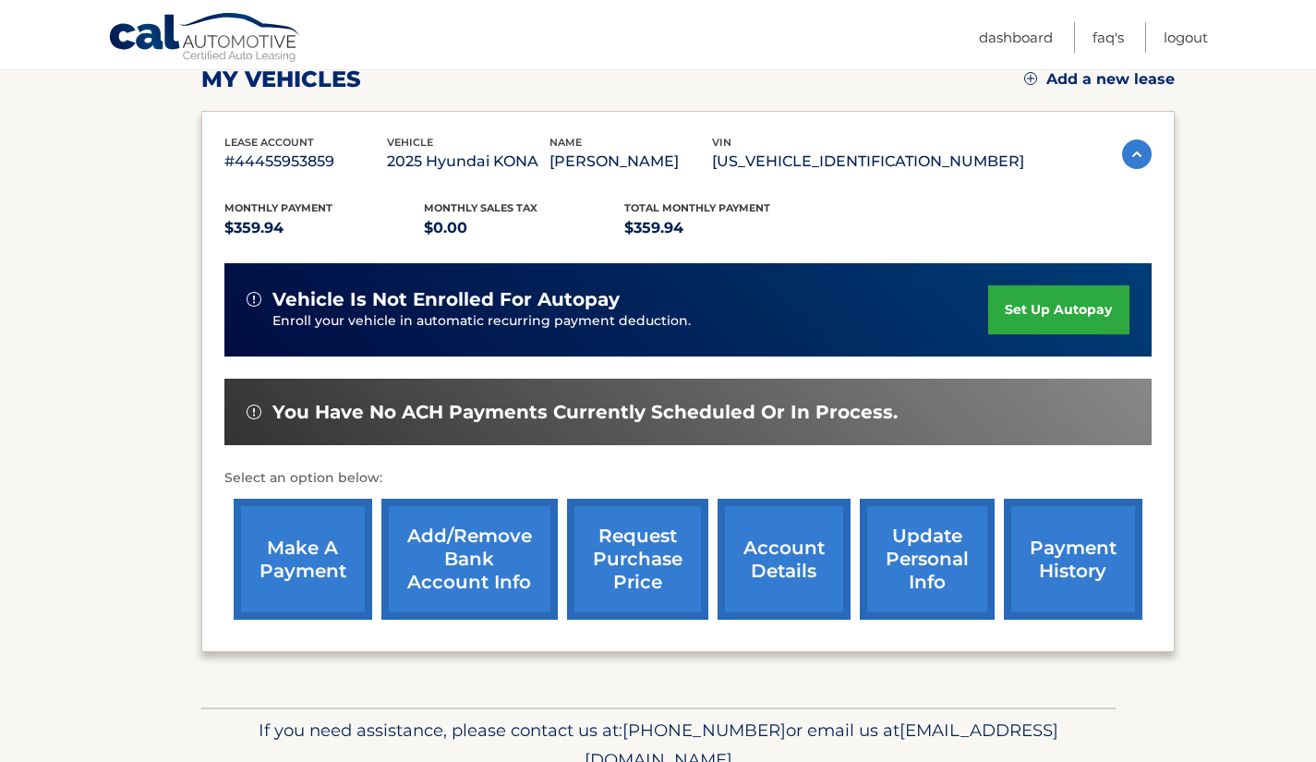
scroll to position [270, 0]
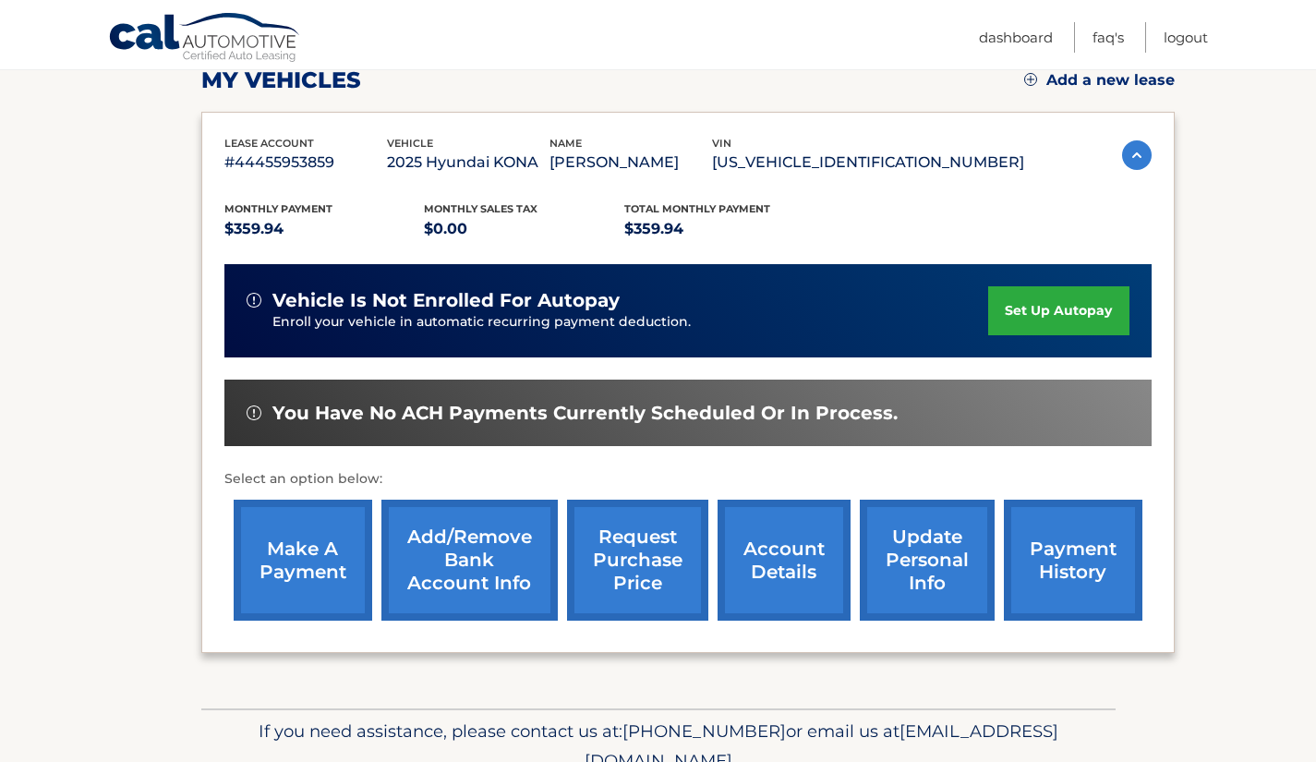
click at [809, 614] on link "account details" at bounding box center [783, 559] width 133 height 121
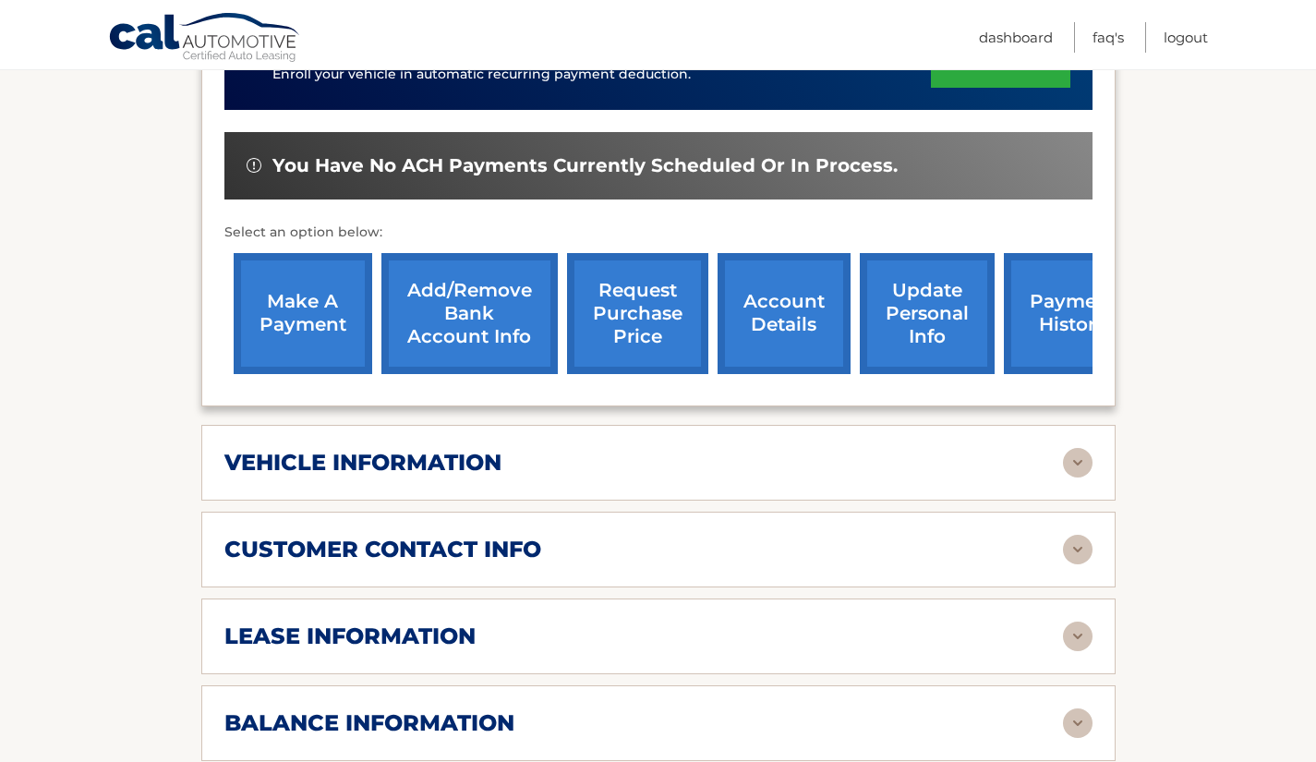
scroll to position [566, 0]
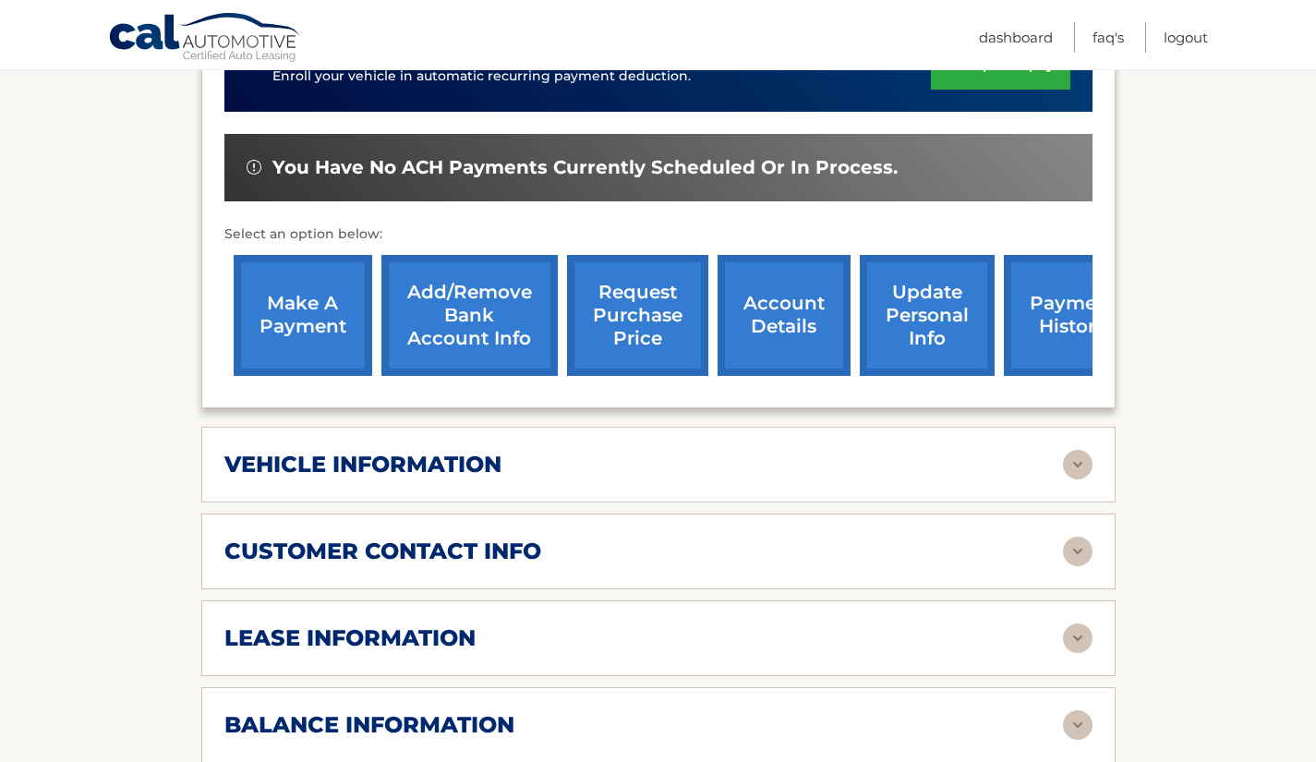
click at [765, 629] on div "lease information" at bounding box center [643, 638] width 838 height 28
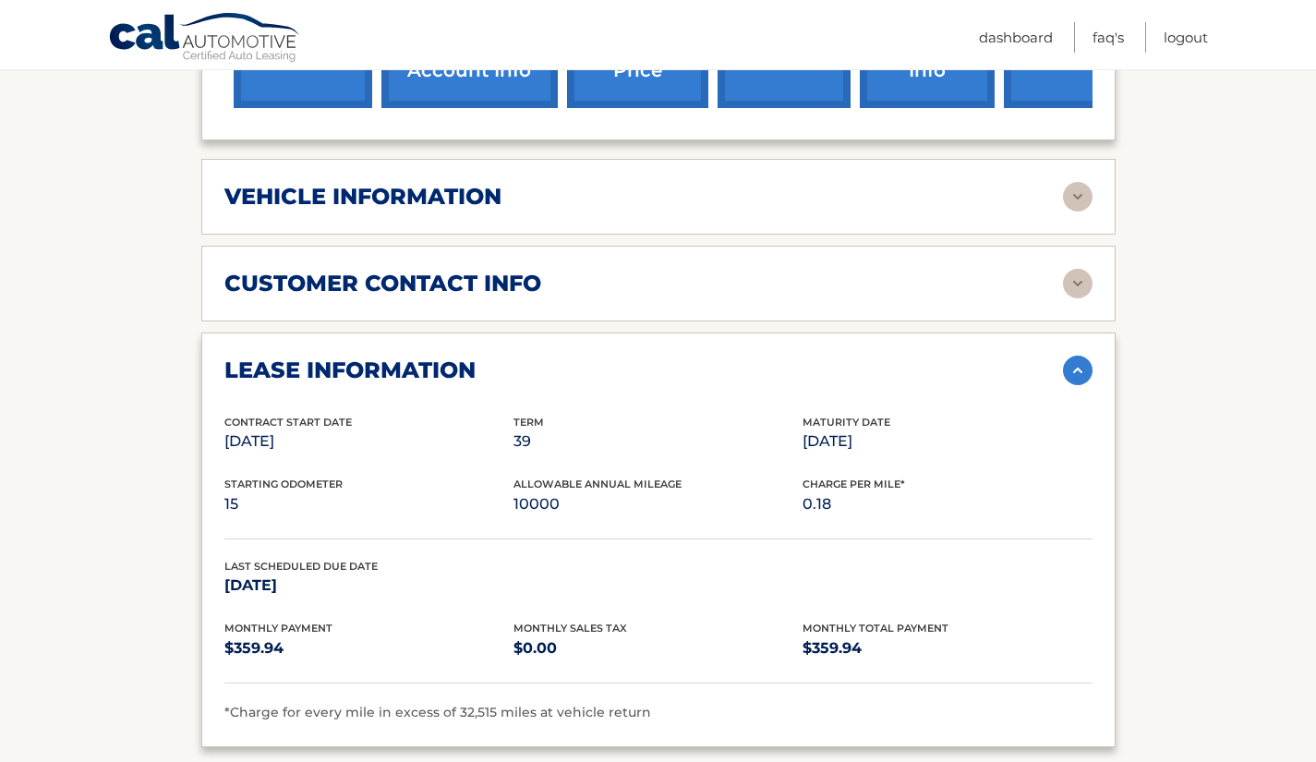
scroll to position [842, 0]
